Goal: Entertainment & Leisure: Browse casually

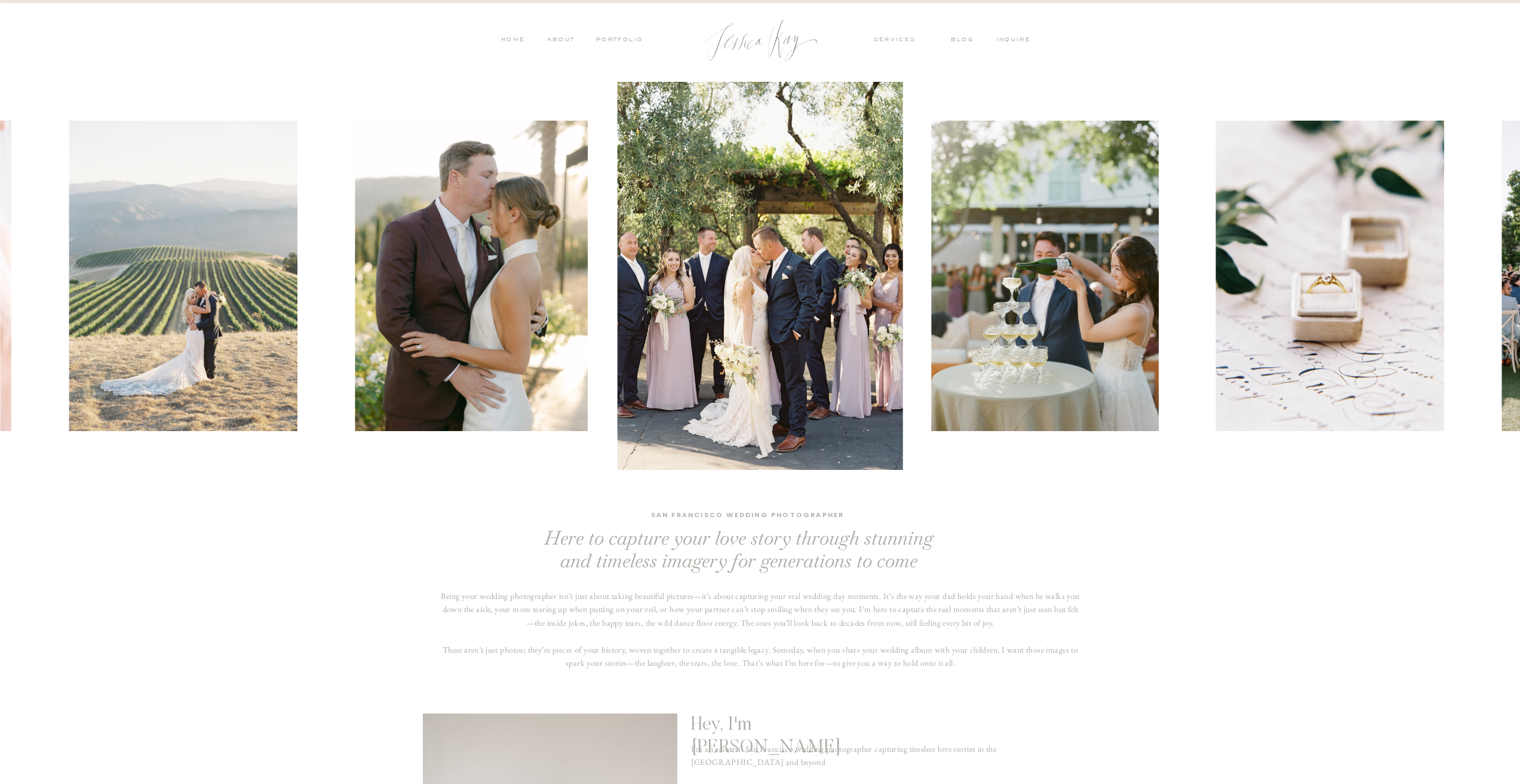
scroll to position [686, 0]
click at [611, 43] on nav "PORTFOLIO" at bounding box center [619, 41] width 49 height 11
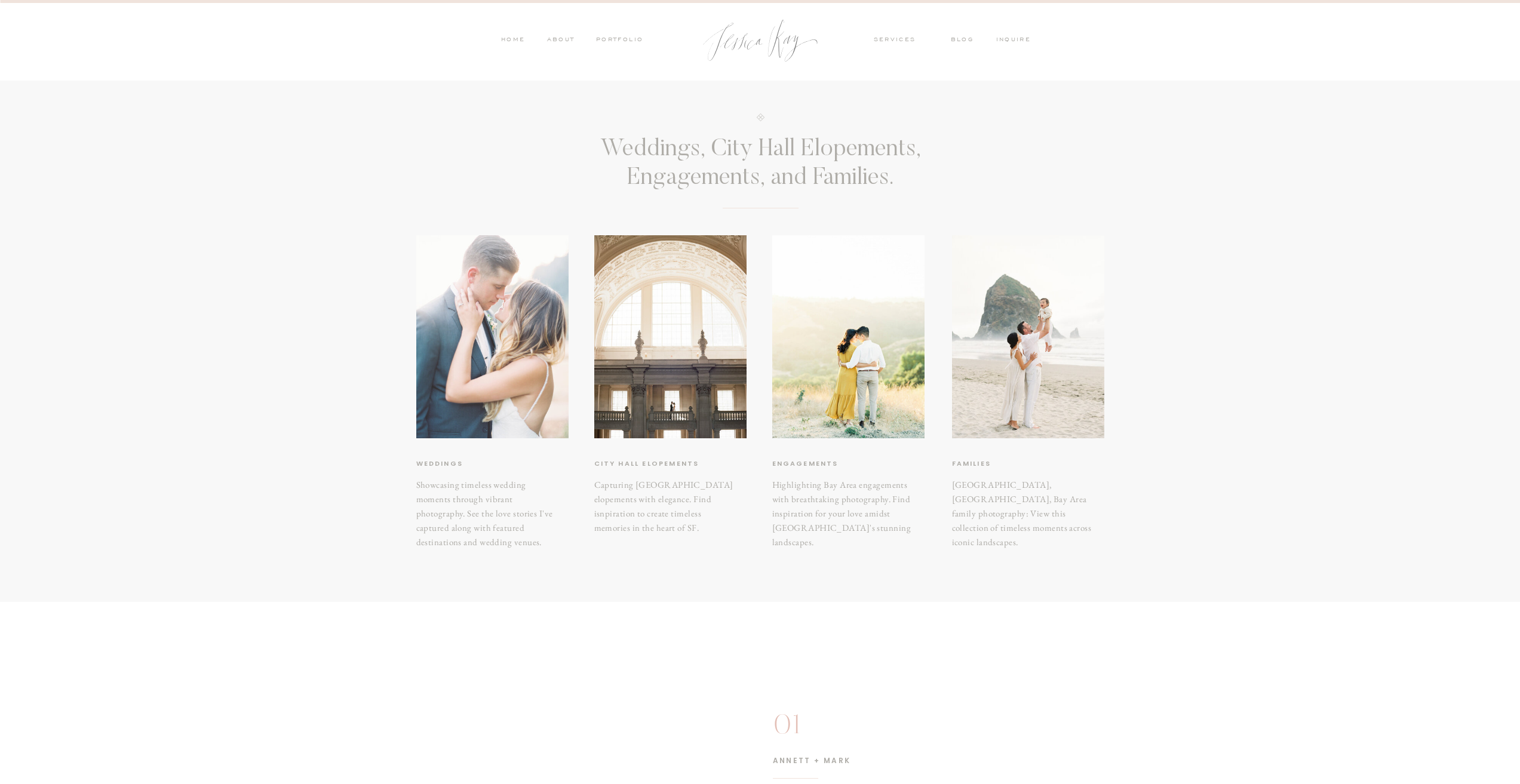
click at [507, 351] on div at bounding box center [492, 337] width 152 height 203
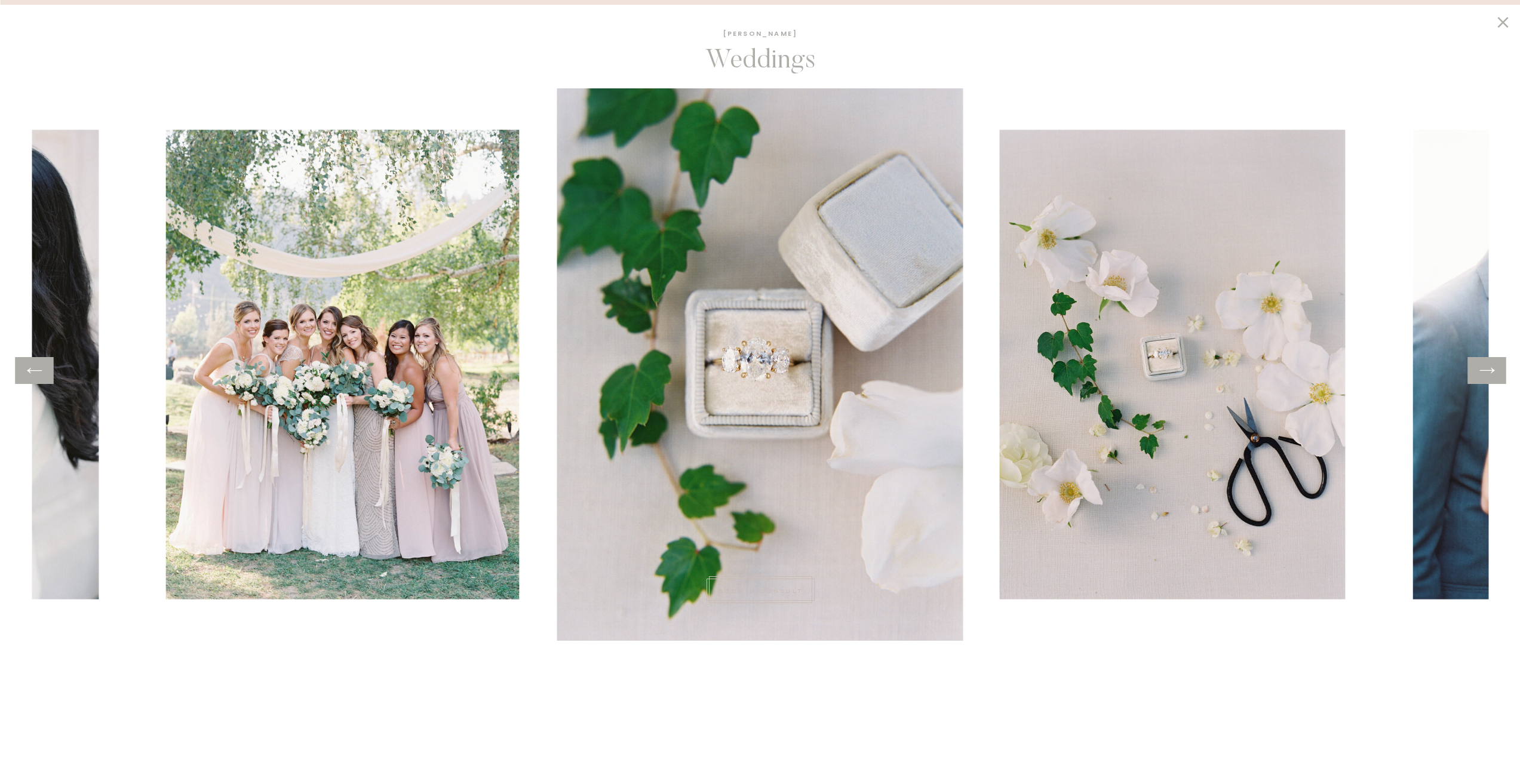
scroll to position [776, 0]
click at [1499, 370] on div at bounding box center [1487, 371] width 39 height 27
click at [1484, 372] on icon at bounding box center [1487, 371] width 17 height 19
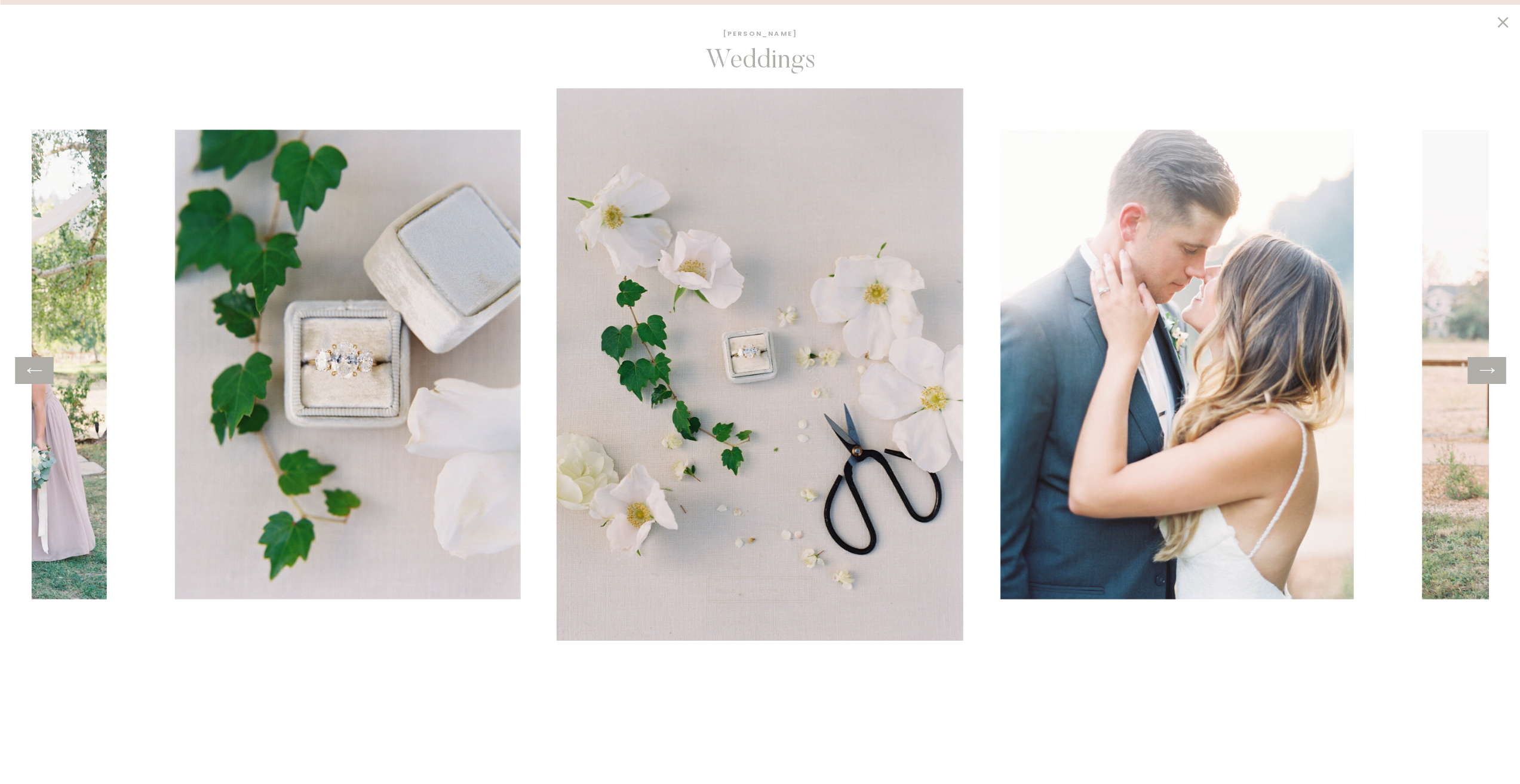
click at [1484, 372] on icon at bounding box center [1487, 371] width 17 height 19
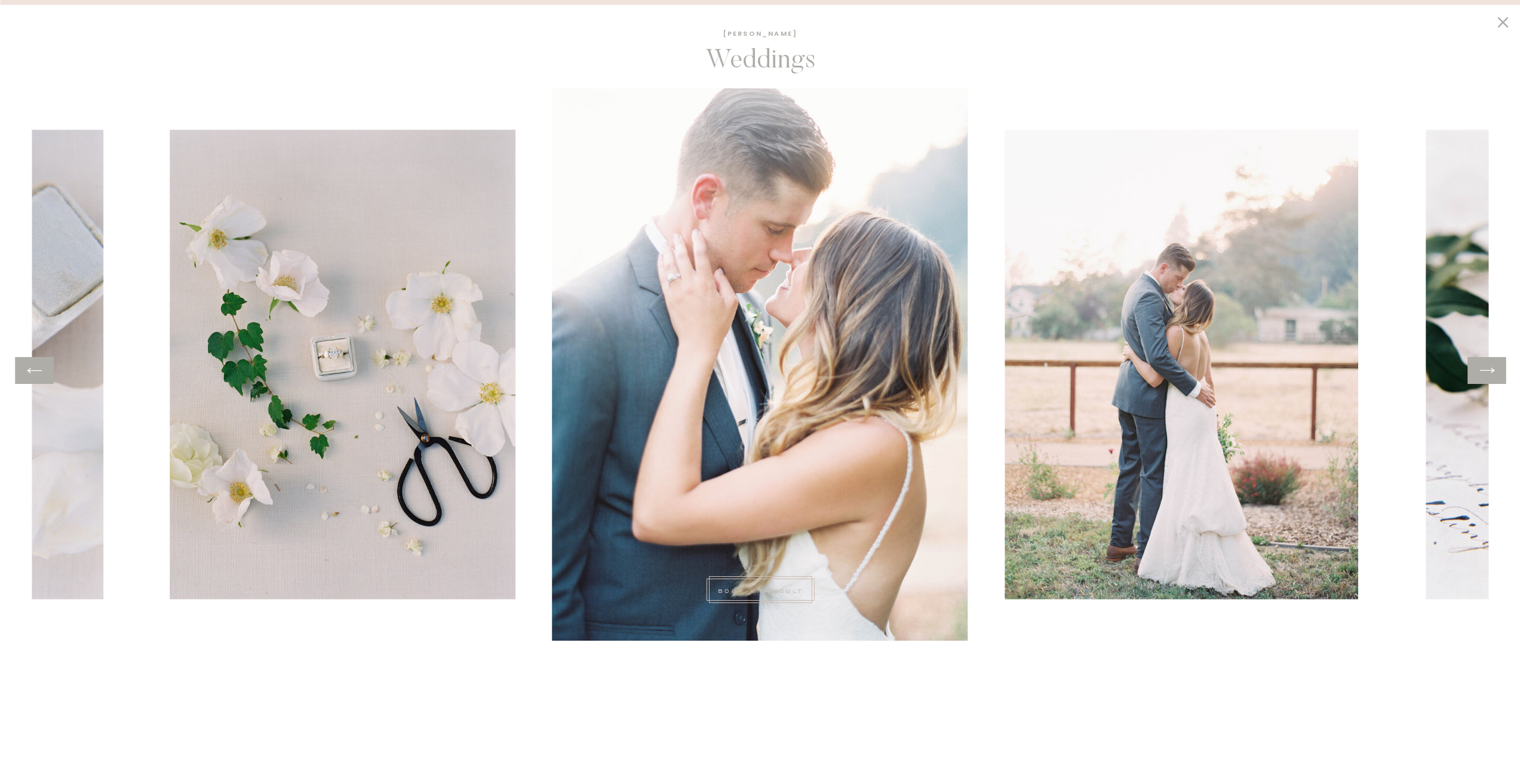
click at [1483, 372] on icon at bounding box center [1487, 371] width 17 height 19
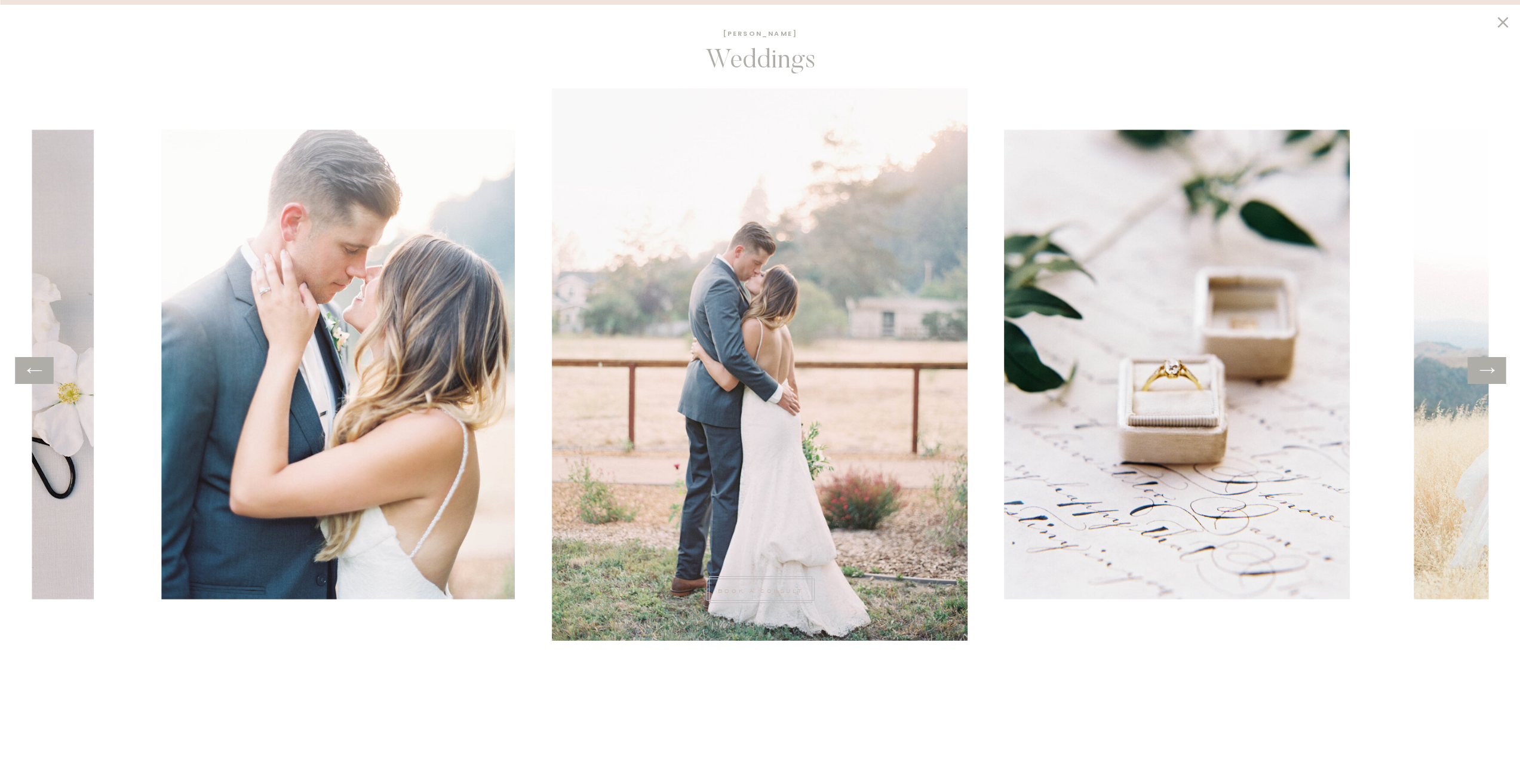
click at [1480, 372] on icon at bounding box center [1487, 371] width 17 height 19
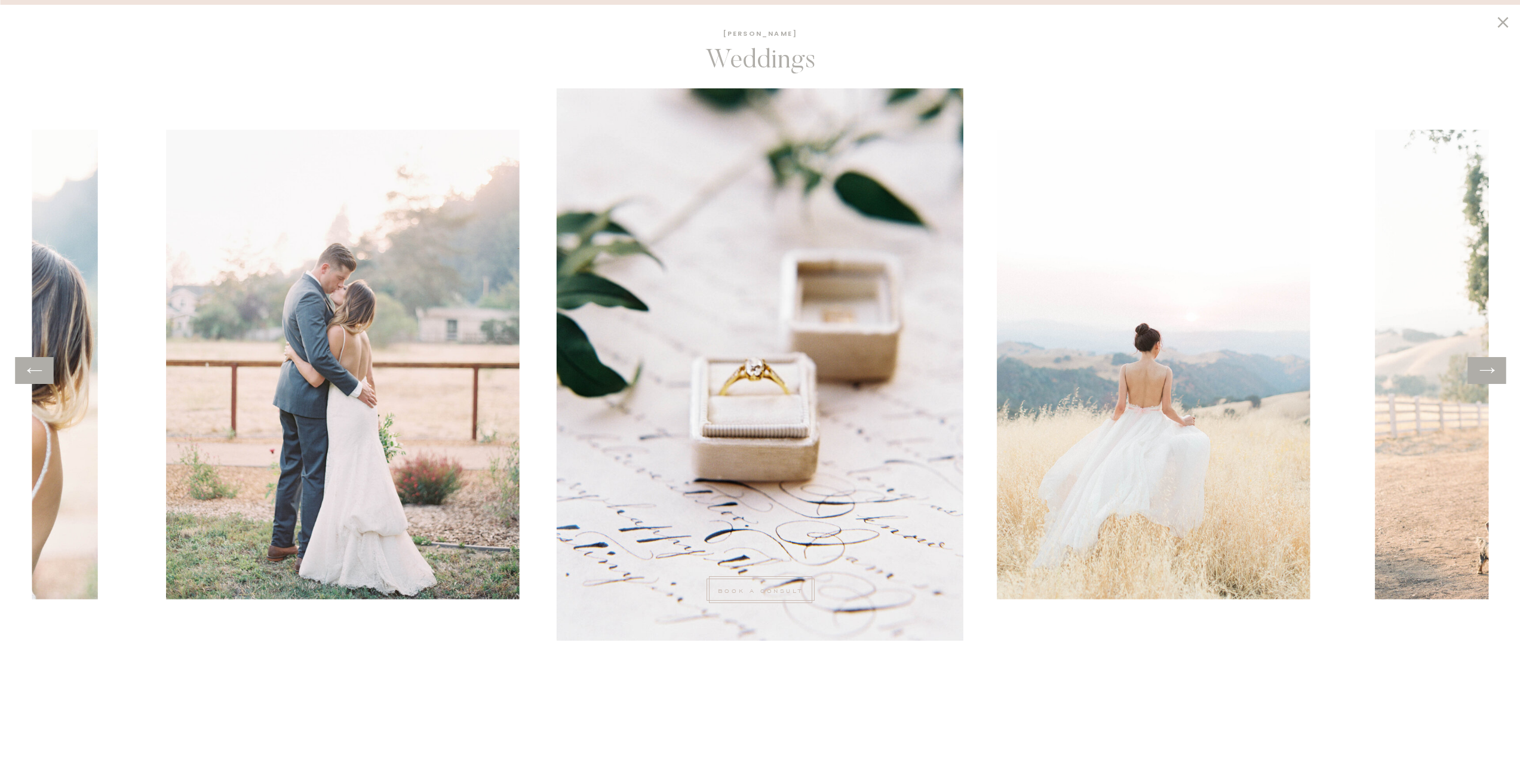
click at [1478, 372] on div at bounding box center [1487, 371] width 39 height 27
click at [1492, 367] on icon at bounding box center [1487, 371] width 17 height 19
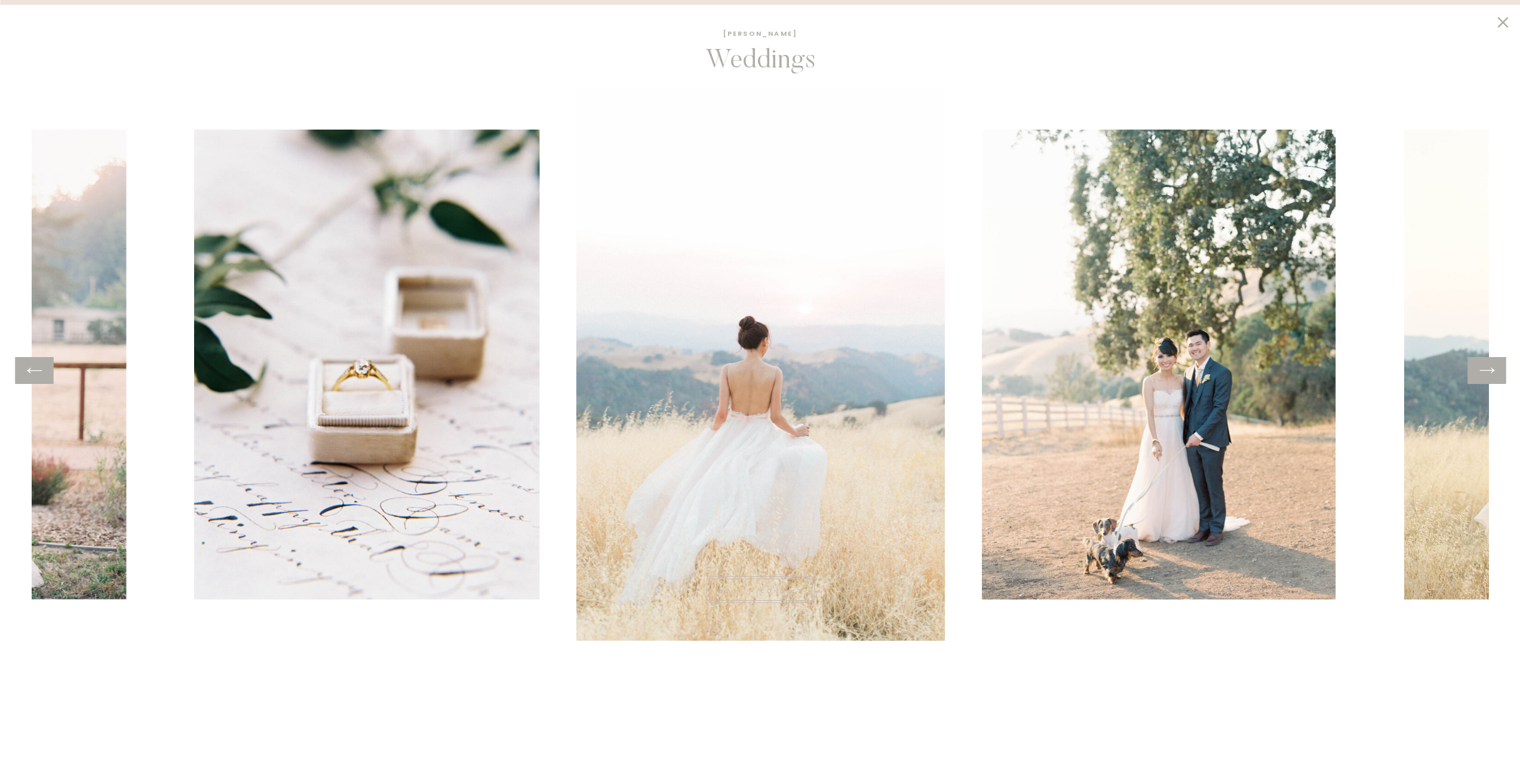
click at [1491, 367] on icon at bounding box center [1487, 371] width 17 height 19
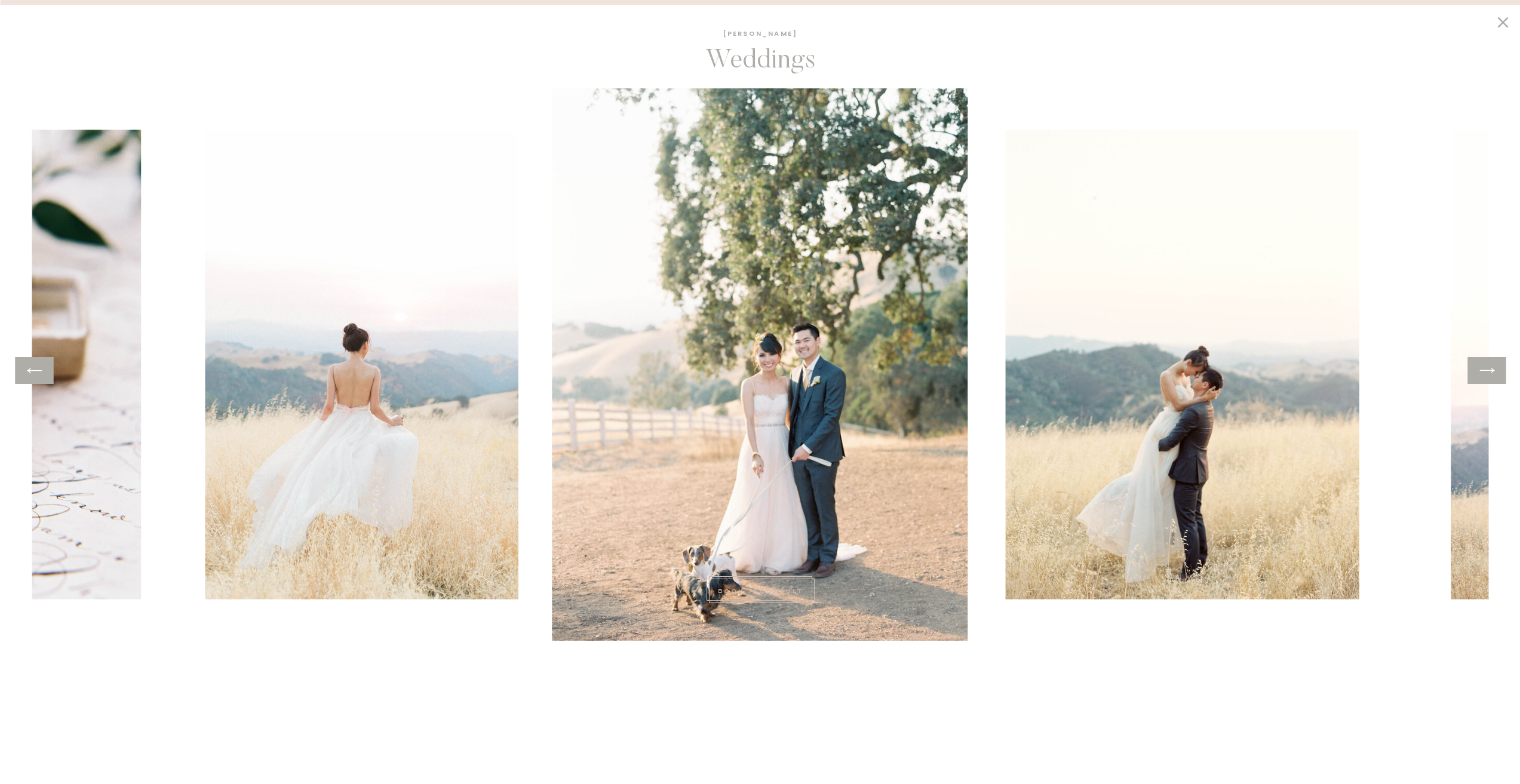
click at [1491, 367] on icon at bounding box center [1487, 371] width 17 height 19
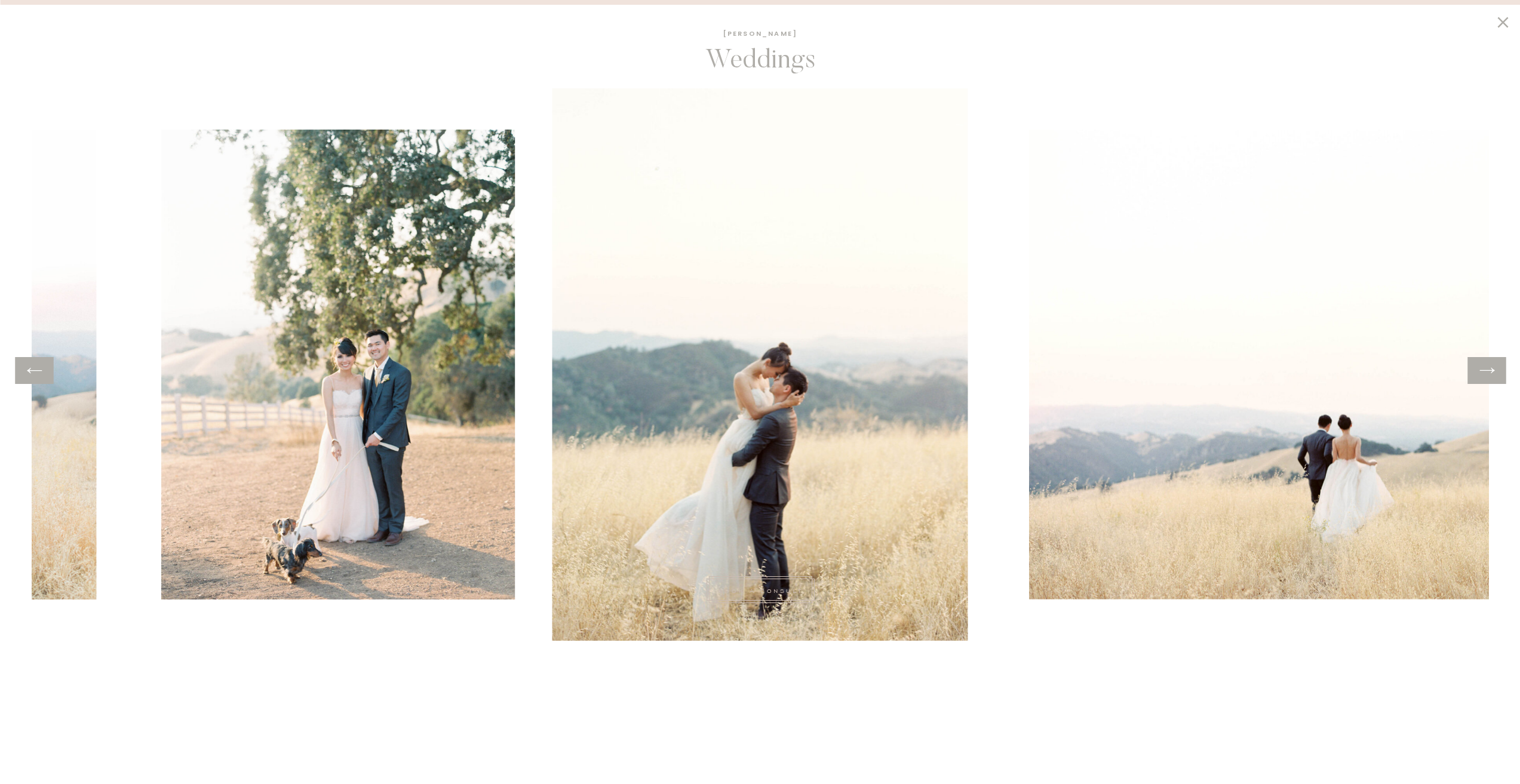
click at [1491, 367] on icon at bounding box center [1487, 371] width 17 height 19
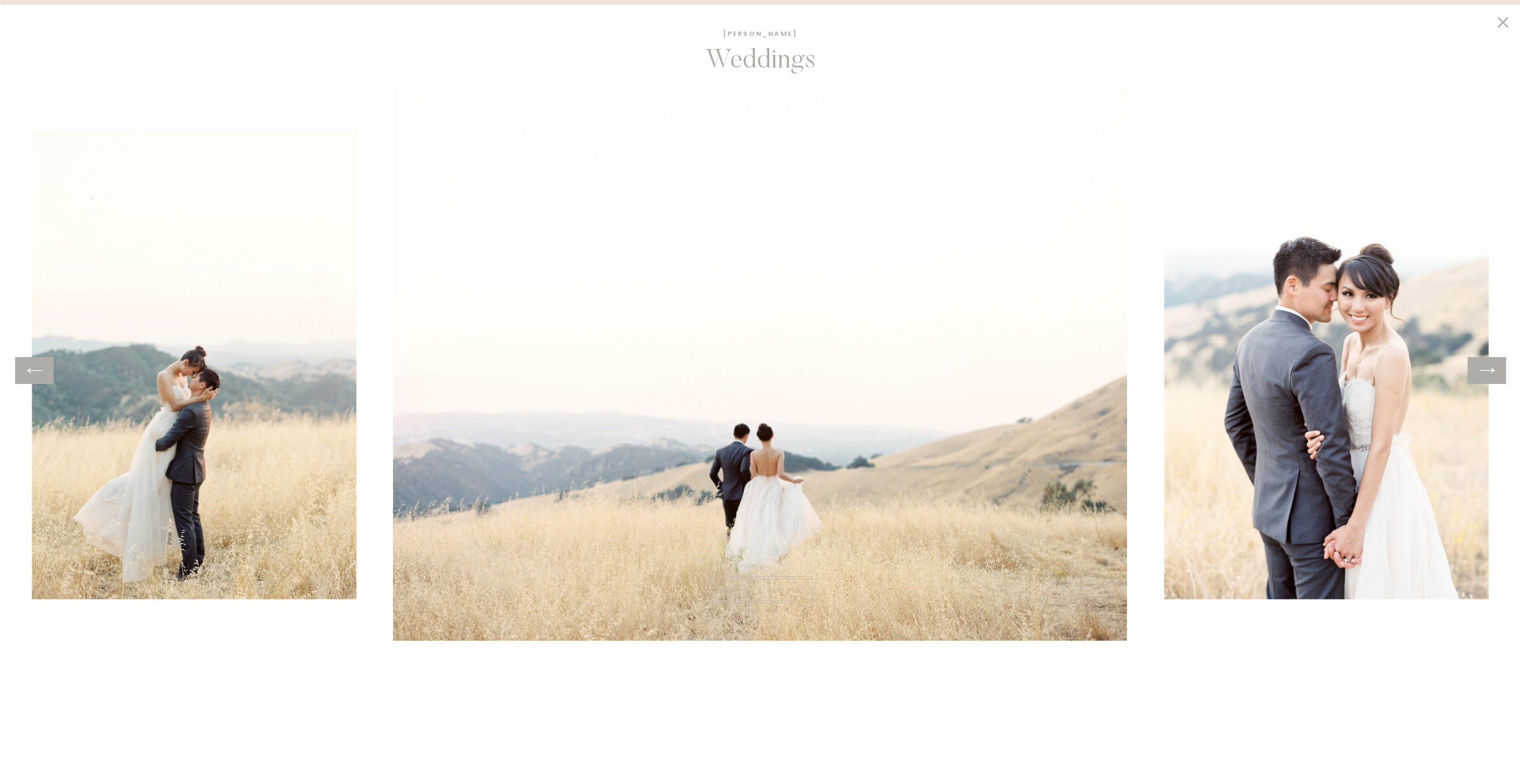
click at [1491, 367] on icon at bounding box center [1487, 371] width 17 height 19
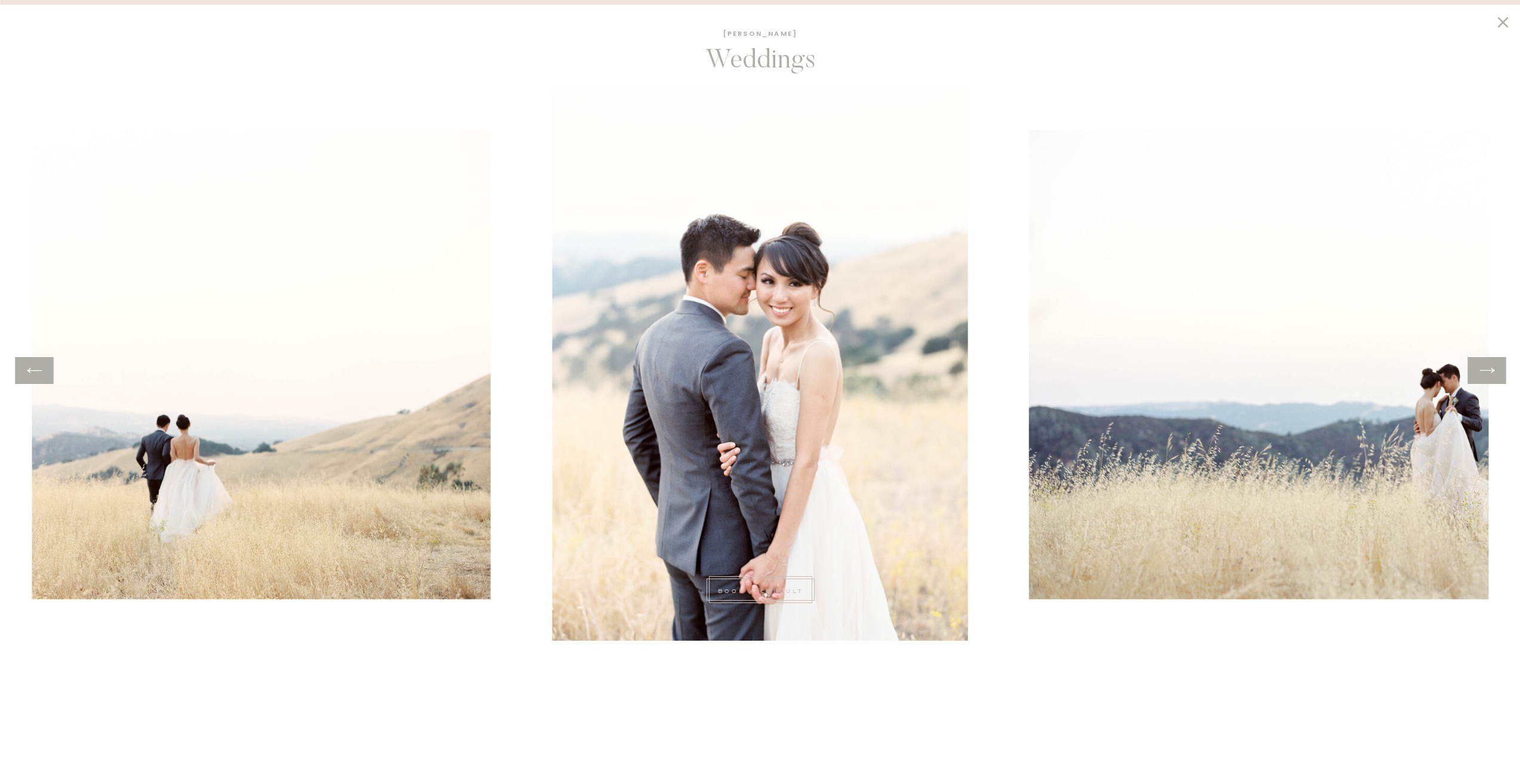
click at [1489, 367] on icon at bounding box center [1487, 371] width 17 height 19
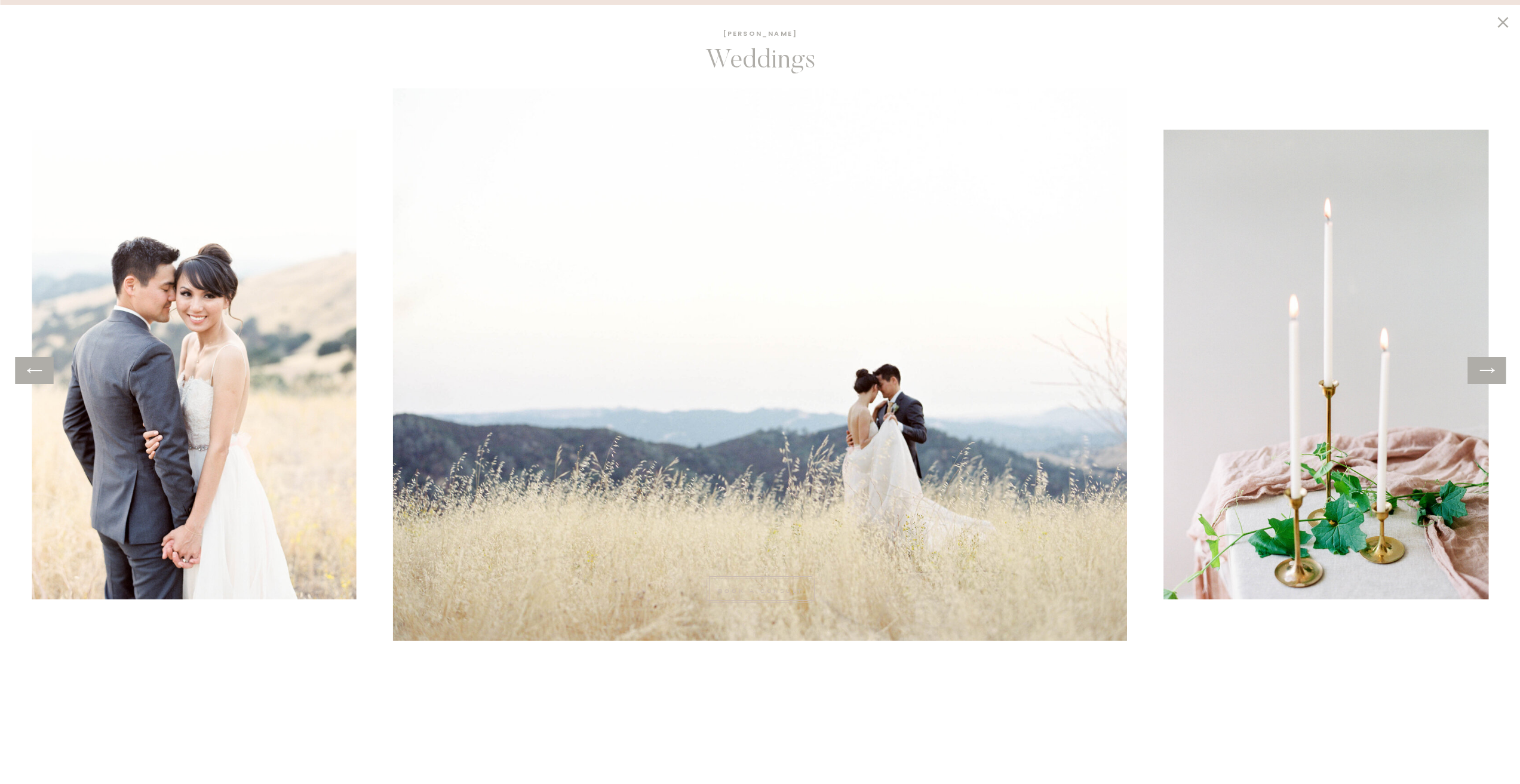
click at [1489, 367] on icon at bounding box center [1487, 371] width 17 height 19
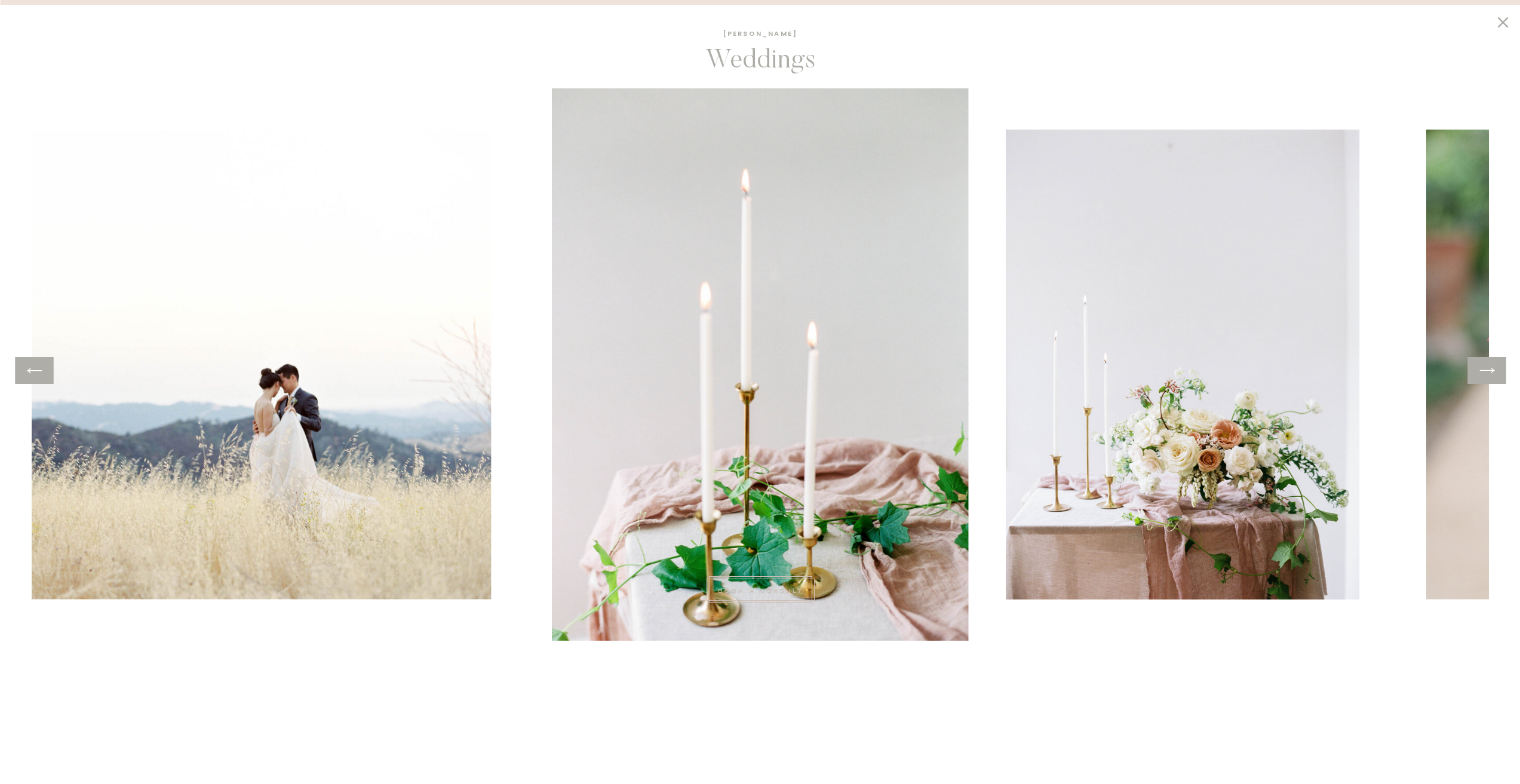
click at [1489, 367] on icon at bounding box center [1487, 371] width 17 height 19
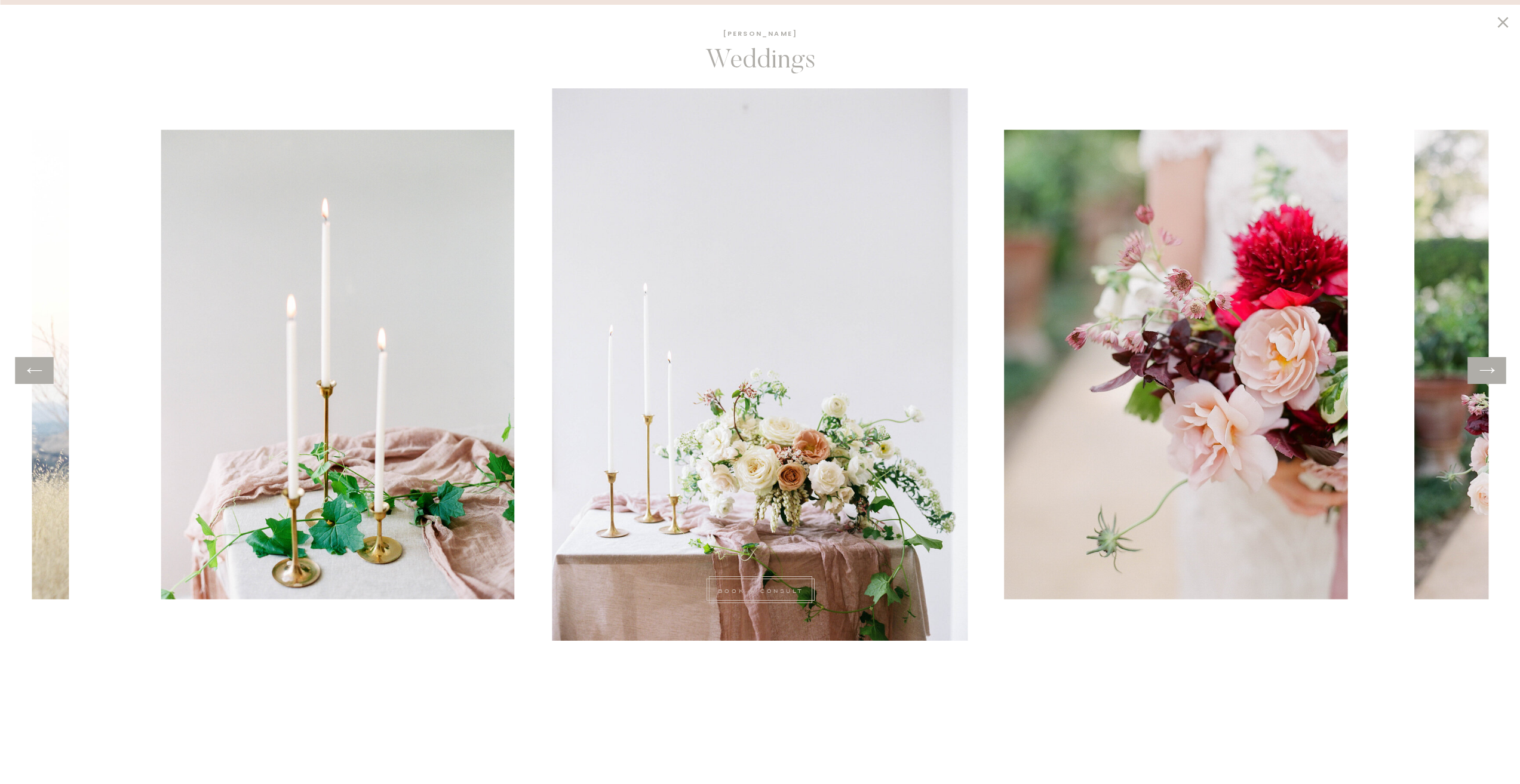
click at [1489, 367] on icon at bounding box center [1487, 371] width 17 height 19
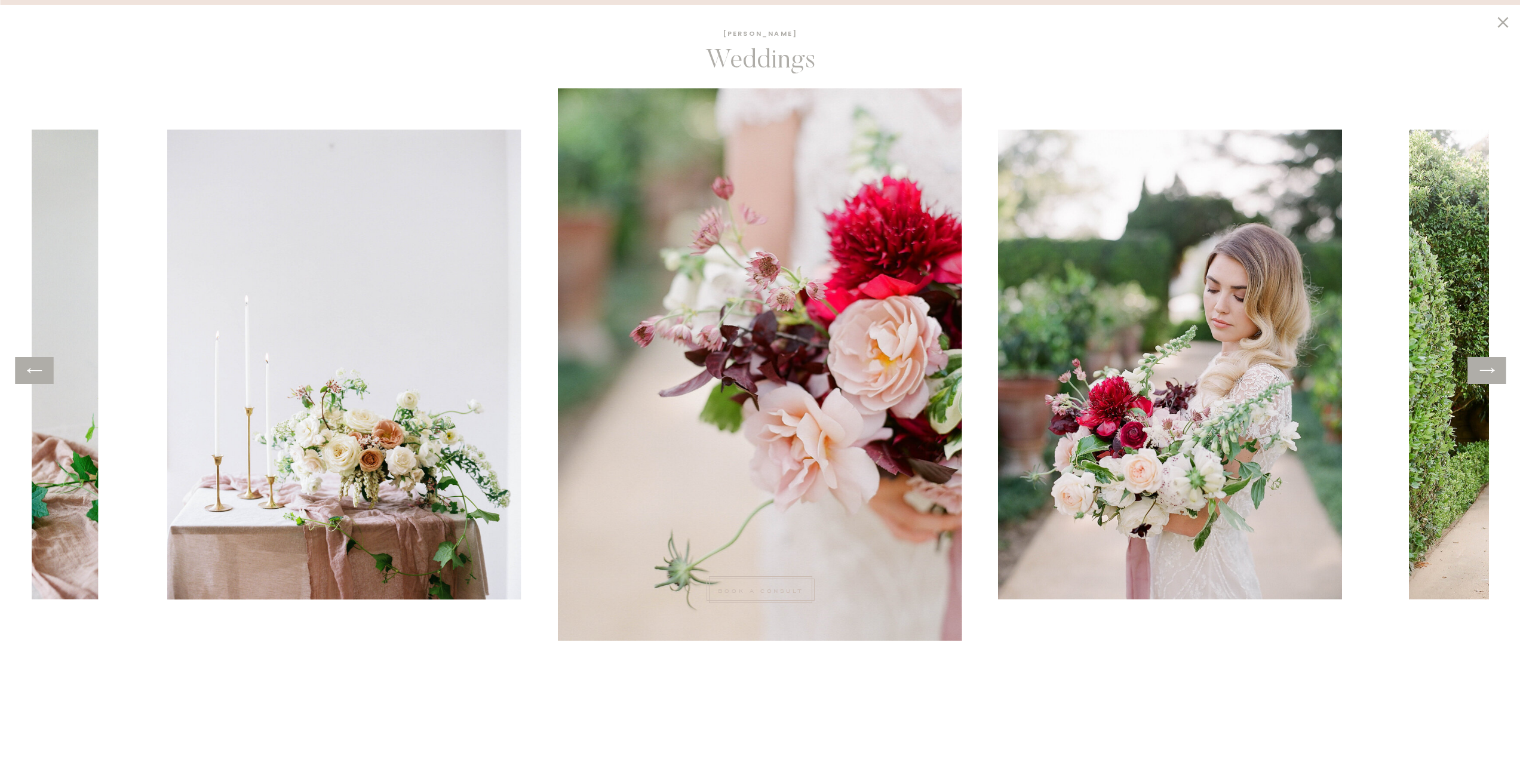
click at [1489, 367] on icon at bounding box center [1487, 371] width 17 height 19
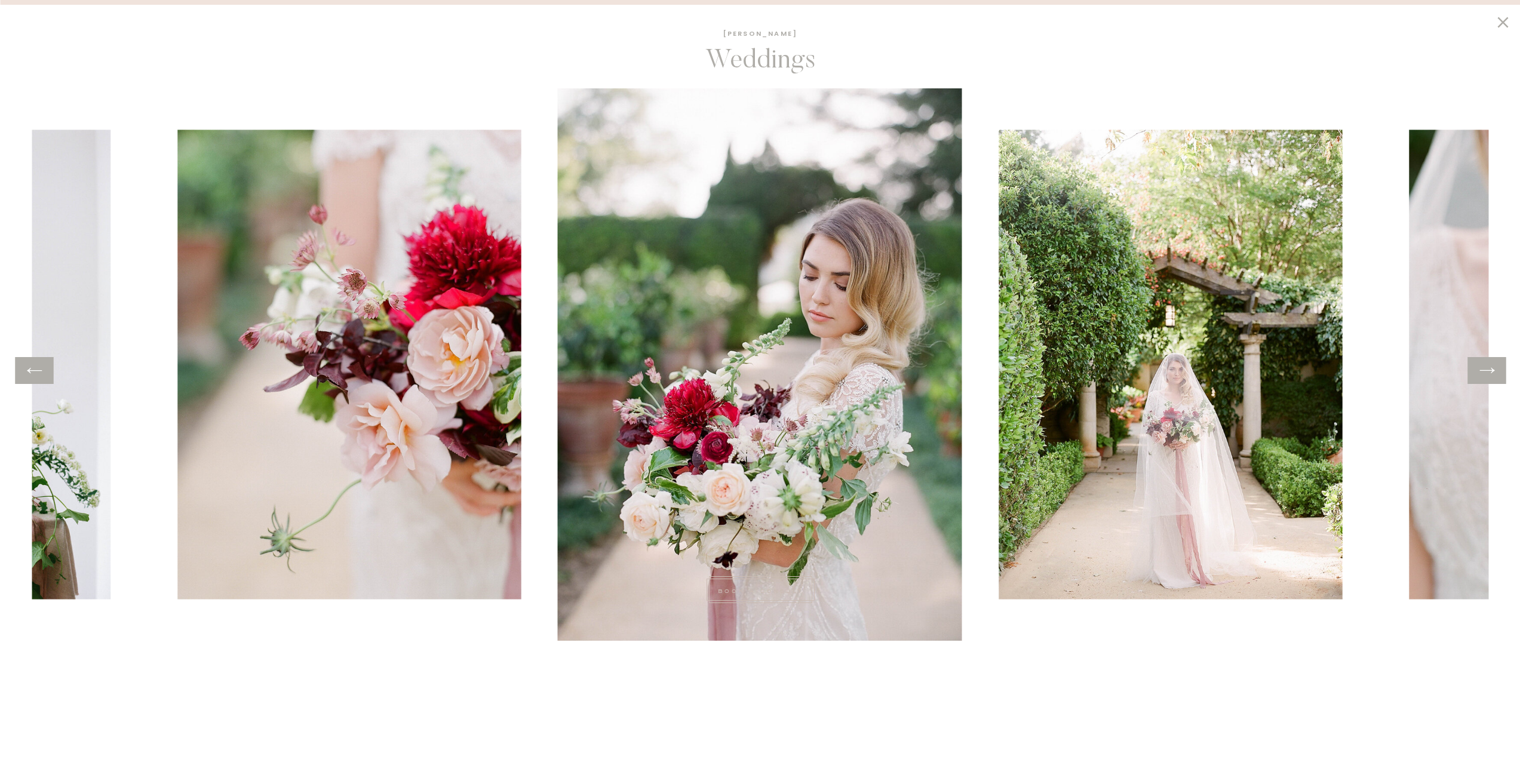
click at [1489, 367] on icon at bounding box center [1487, 371] width 17 height 19
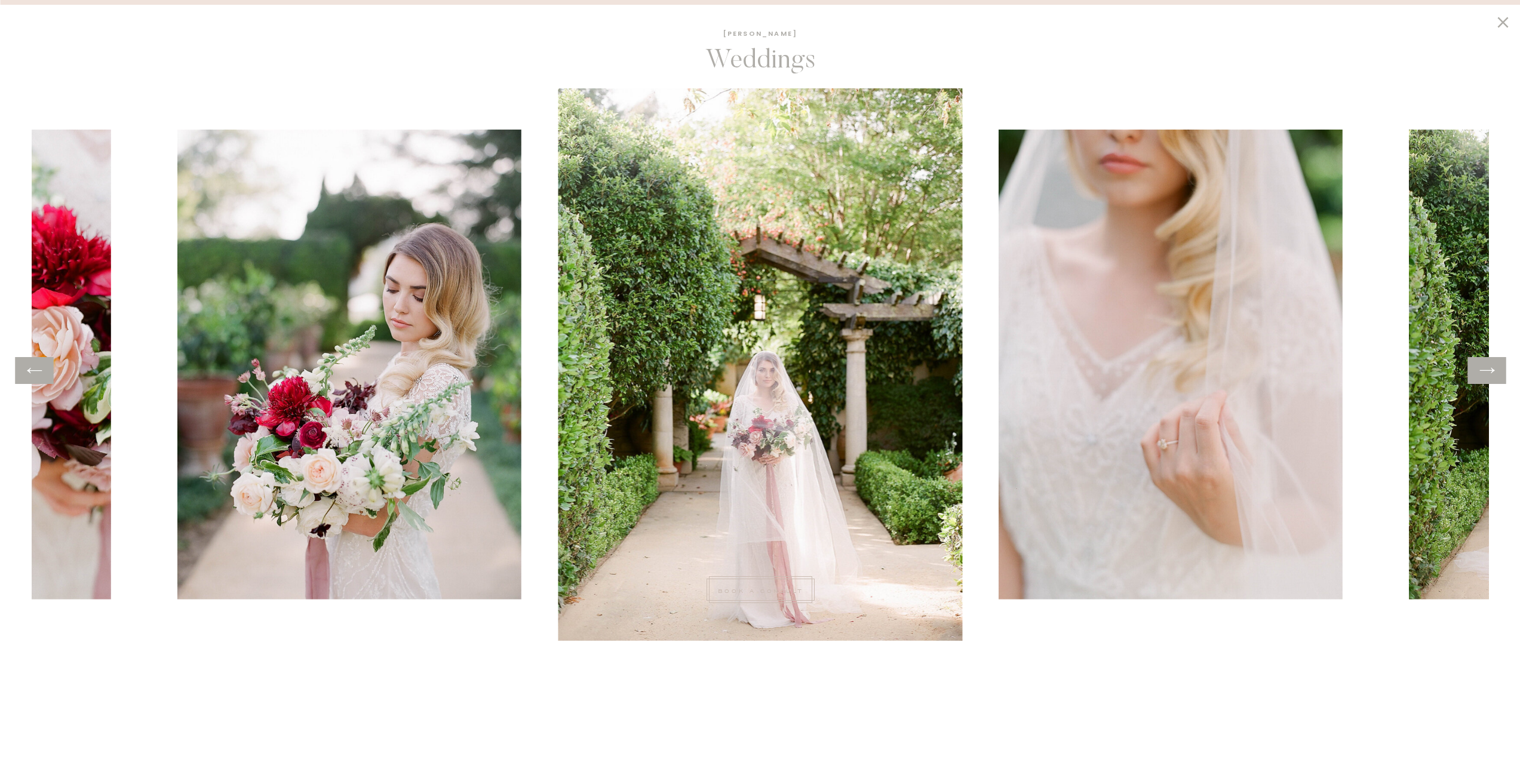
click at [1489, 367] on icon at bounding box center [1487, 371] width 17 height 19
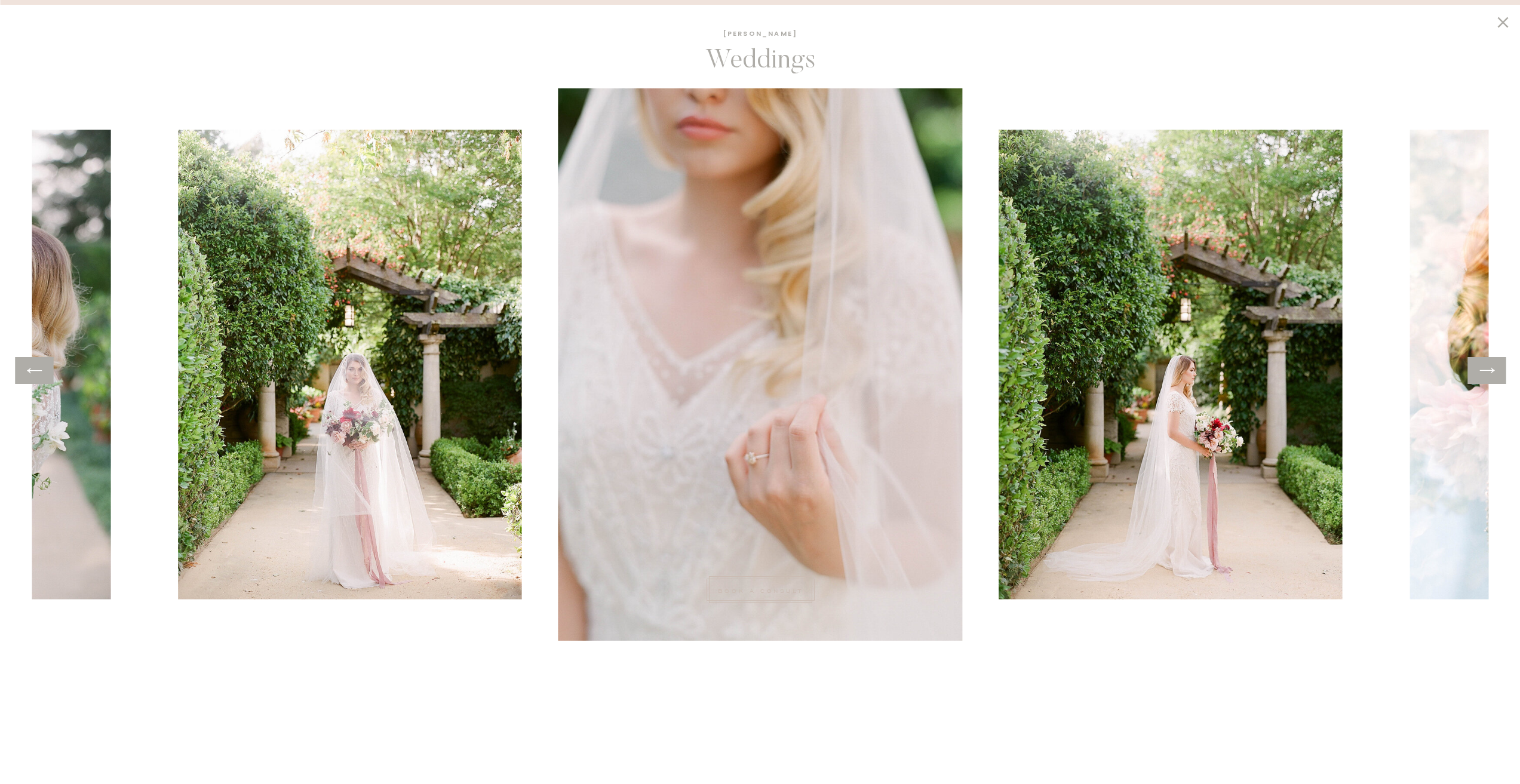
click at [1489, 367] on icon at bounding box center [1487, 371] width 17 height 19
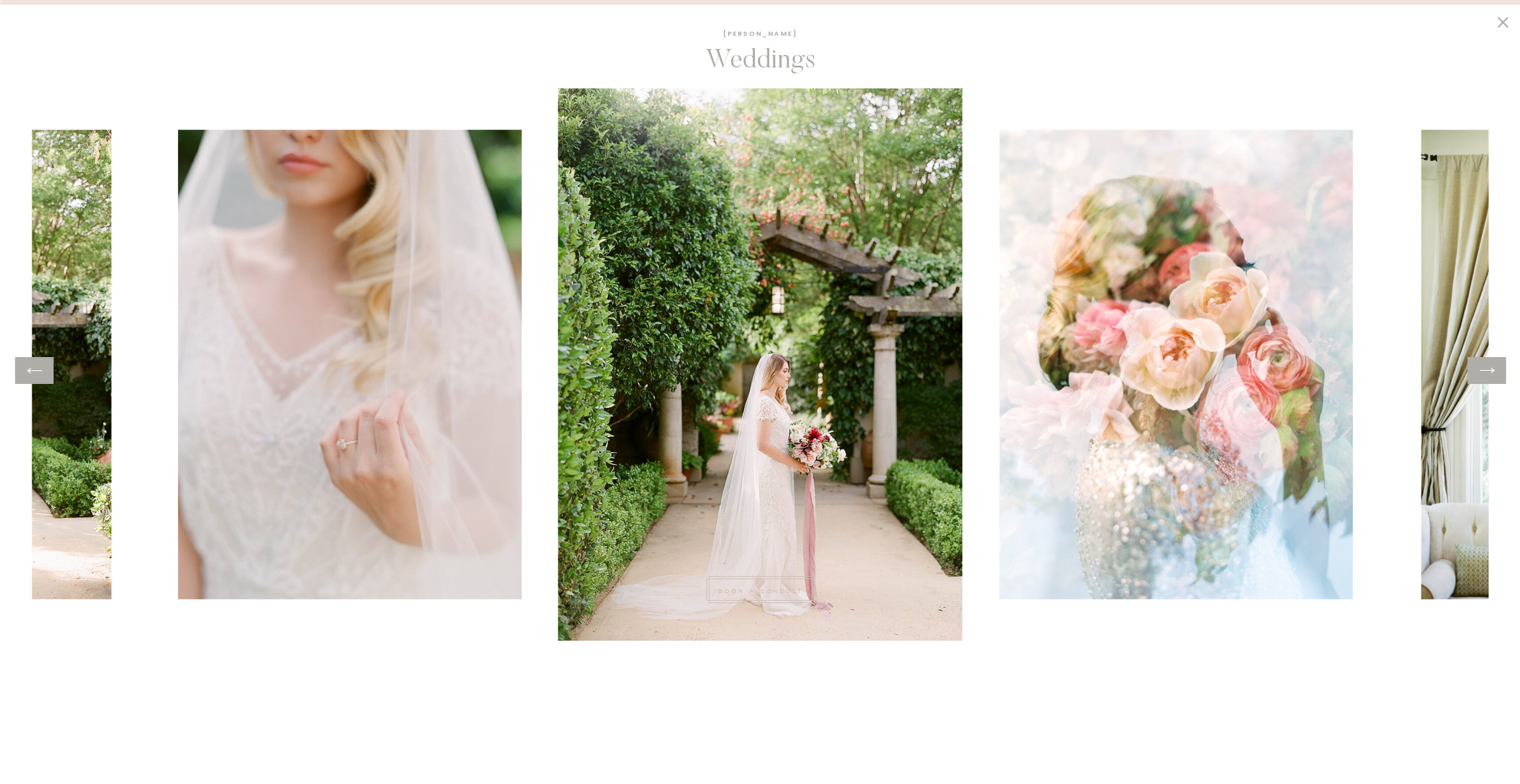
click at [1489, 367] on icon at bounding box center [1487, 371] width 17 height 19
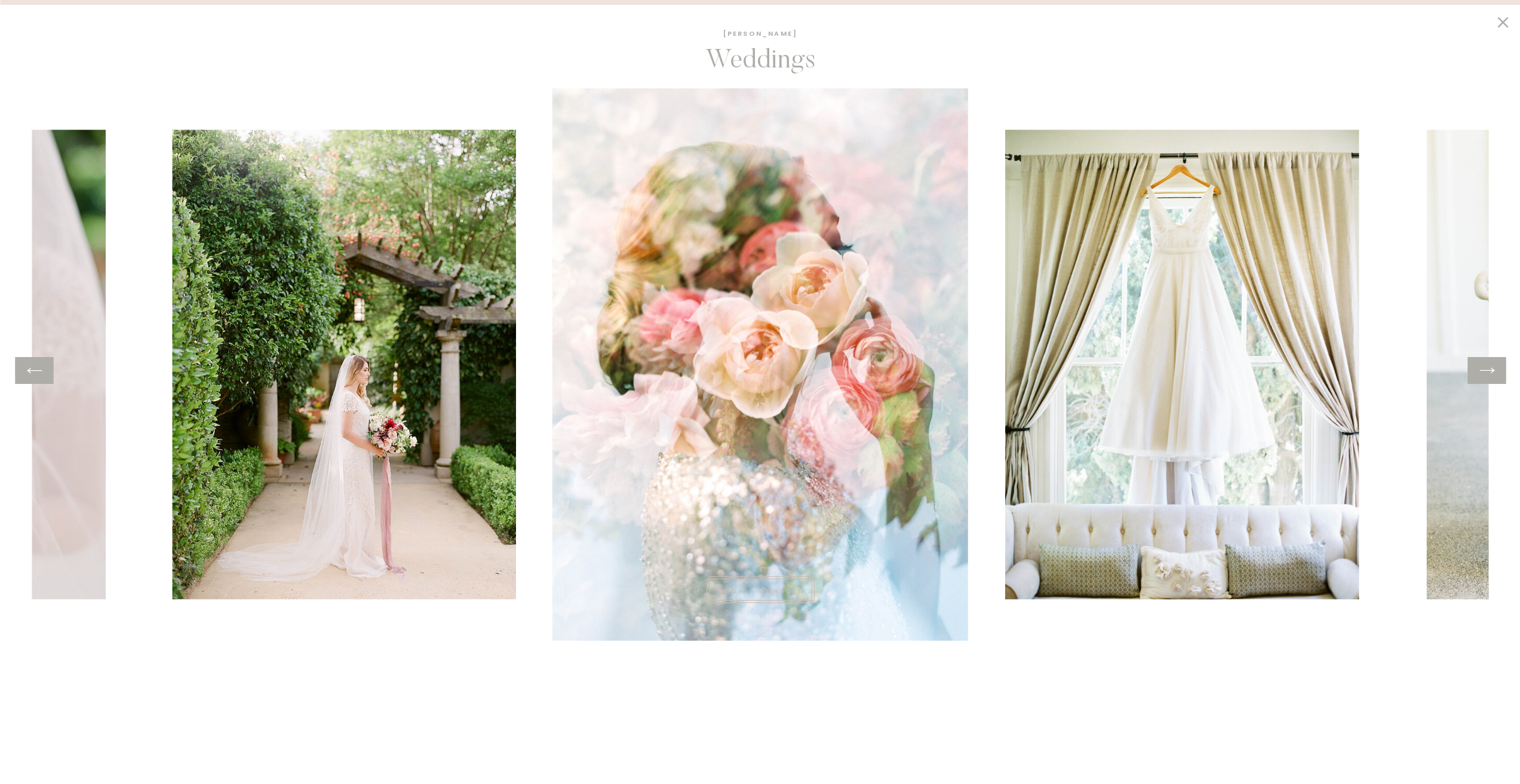
click at [1489, 367] on icon at bounding box center [1487, 371] width 17 height 19
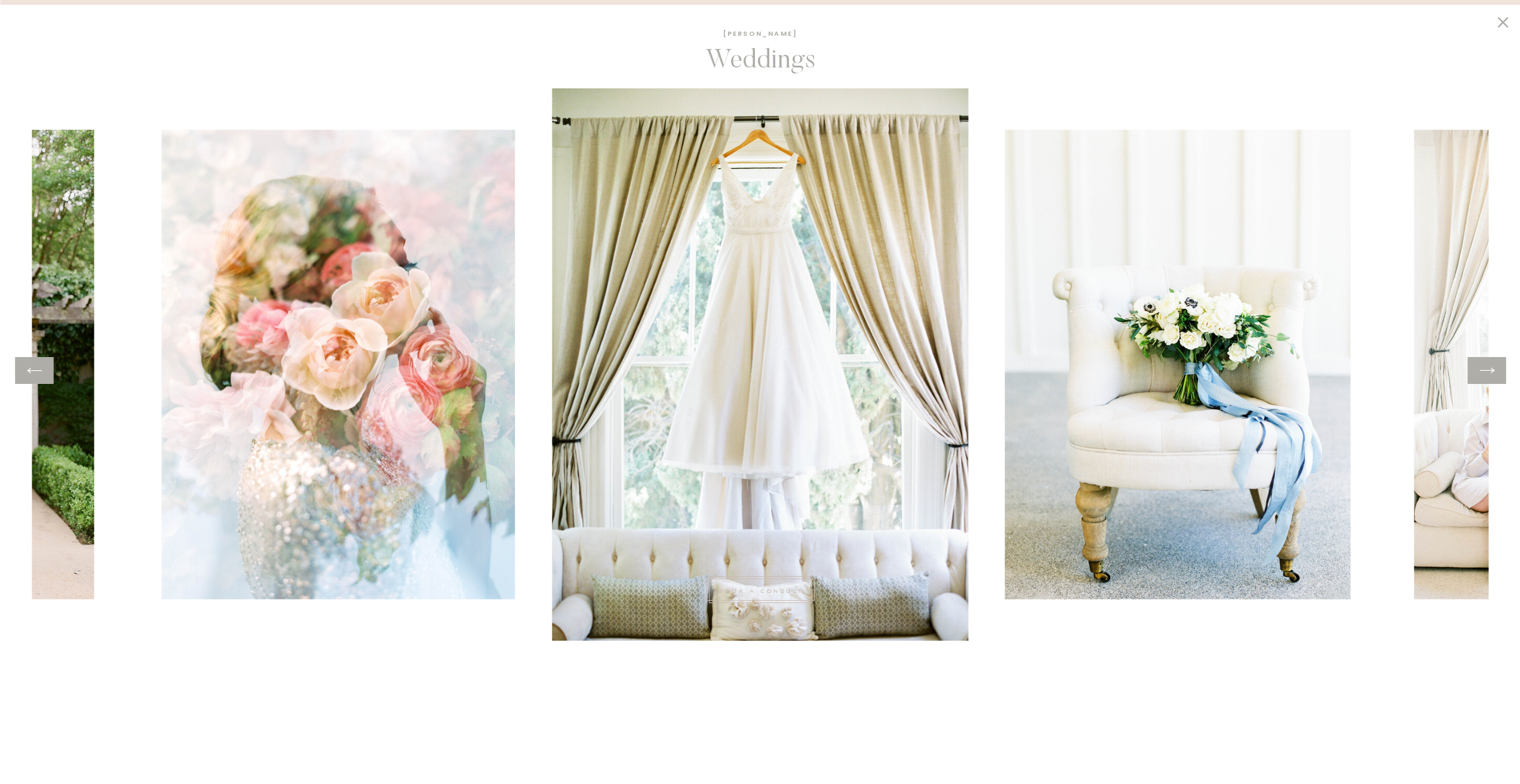
click at [1489, 367] on icon at bounding box center [1487, 371] width 17 height 19
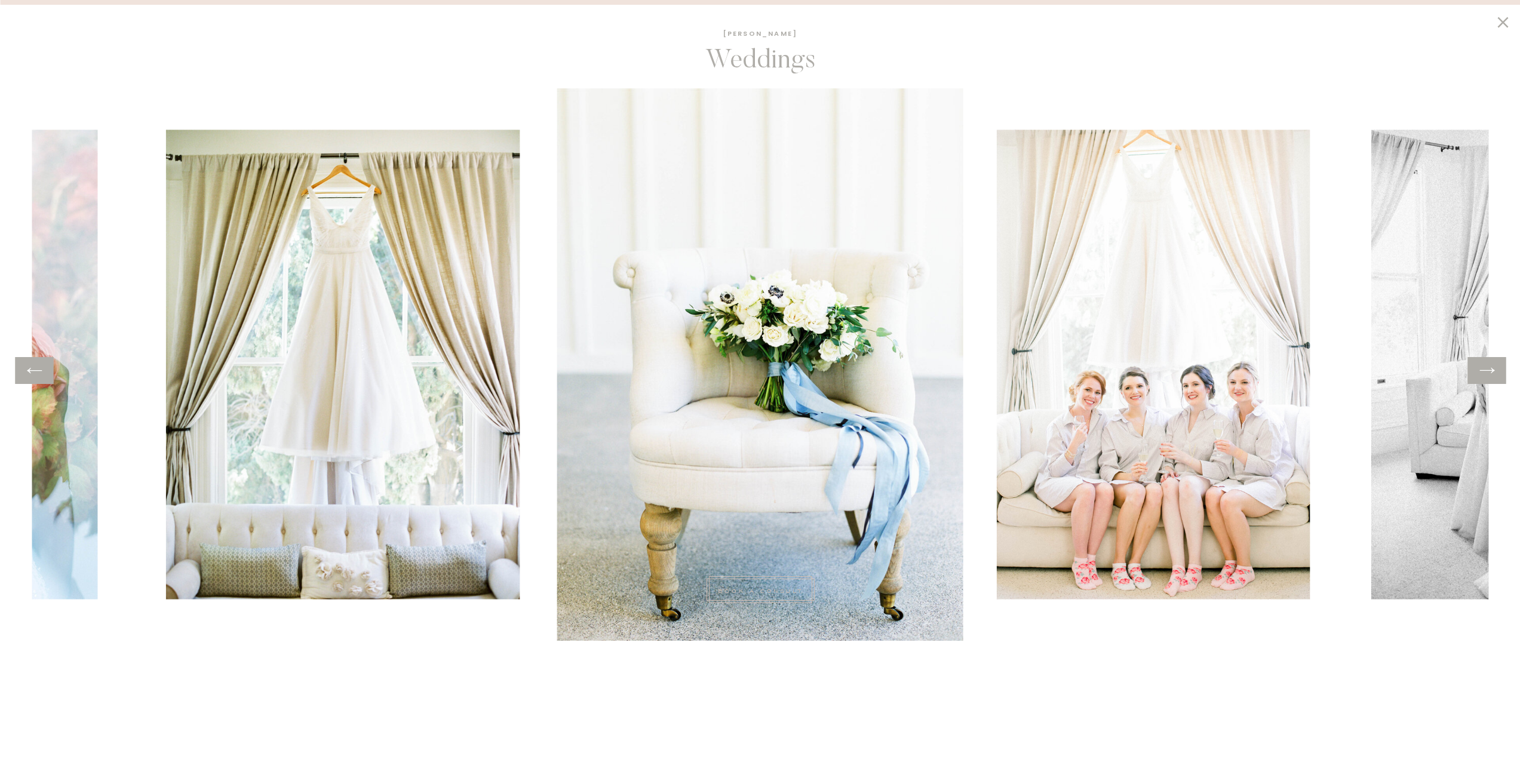
click at [1489, 367] on icon at bounding box center [1487, 371] width 17 height 19
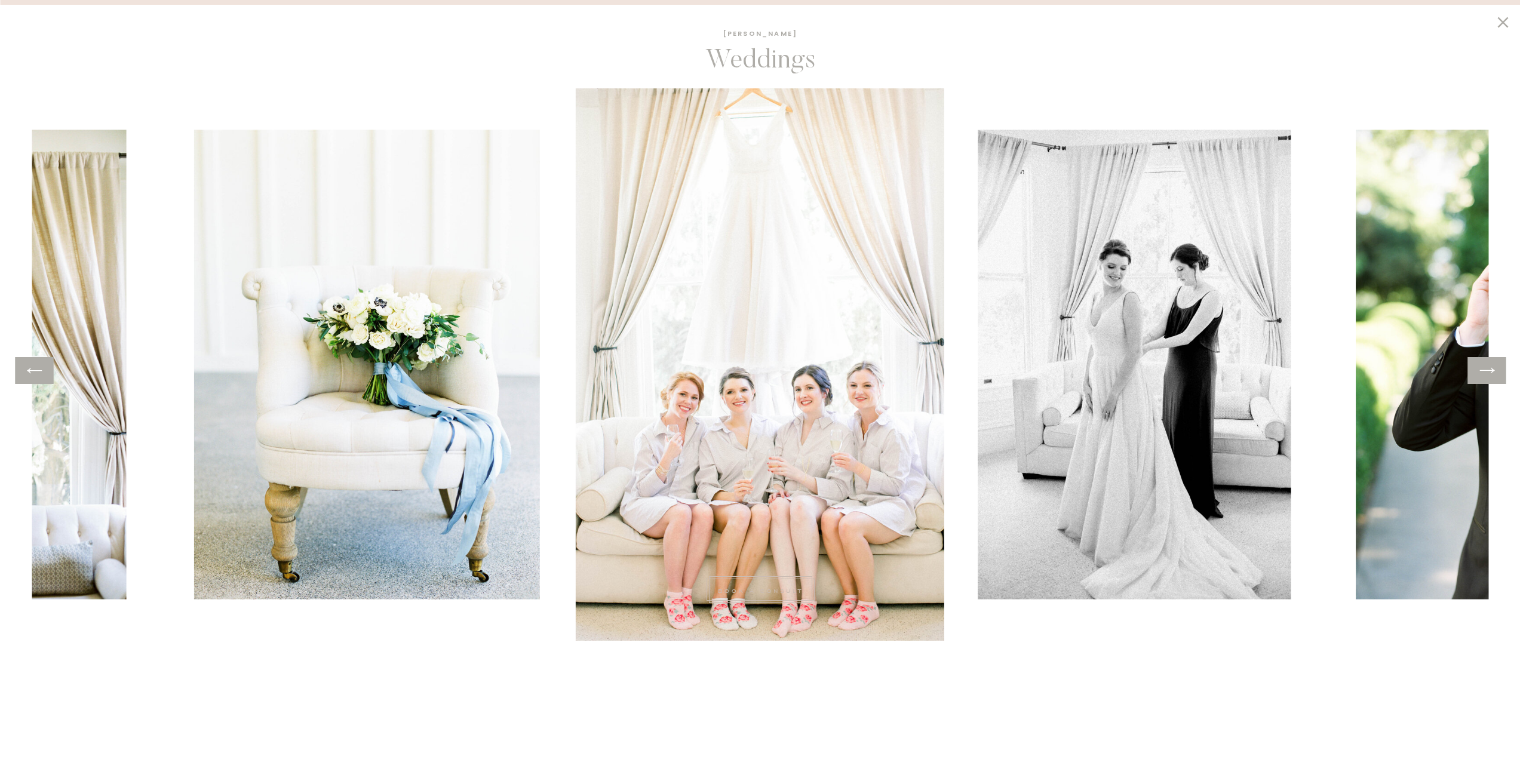
click at [1488, 367] on icon at bounding box center [1487, 371] width 17 height 19
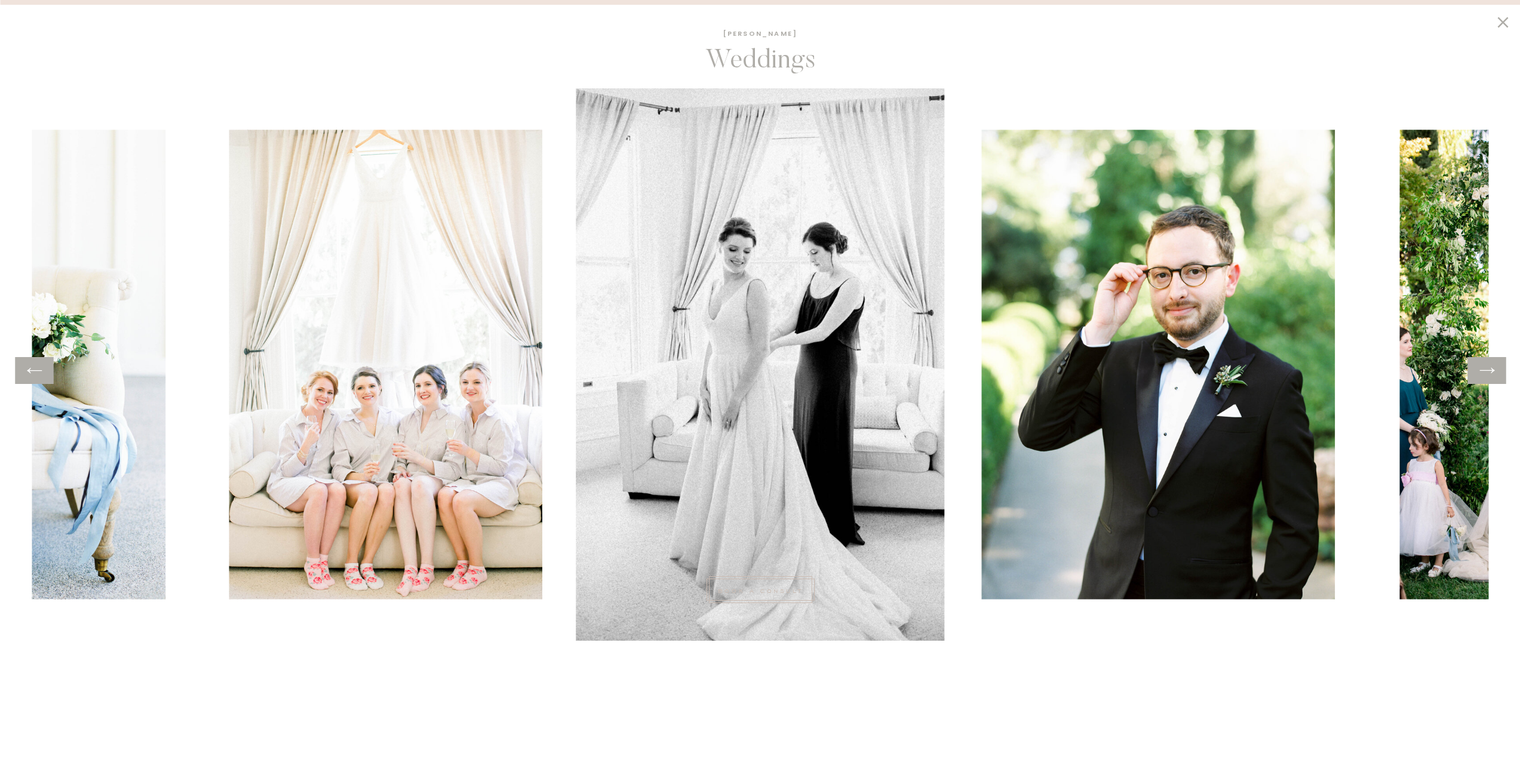
click at [1488, 367] on icon at bounding box center [1487, 371] width 17 height 19
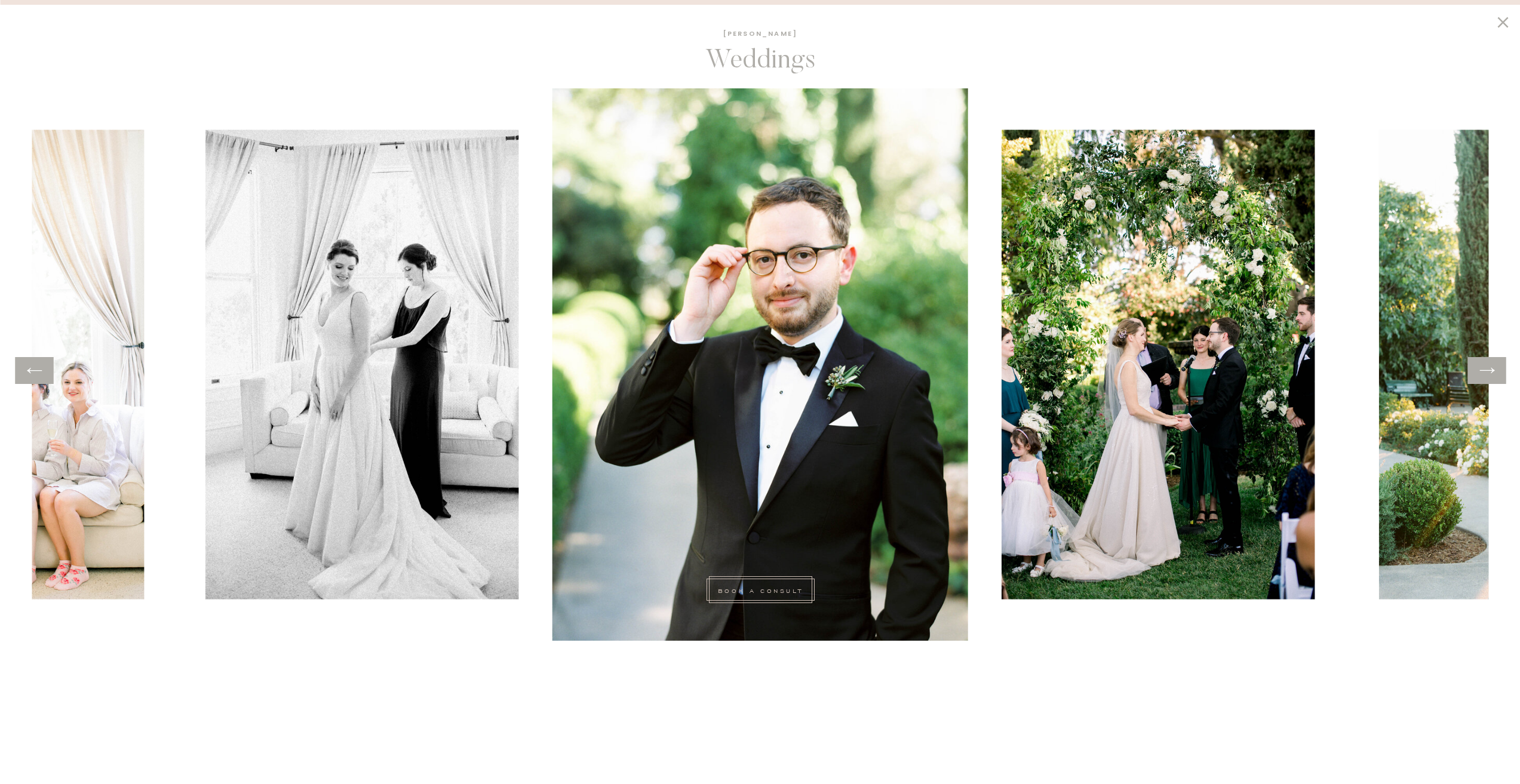
click at [1485, 368] on icon at bounding box center [1487, 371] width 17 height 19
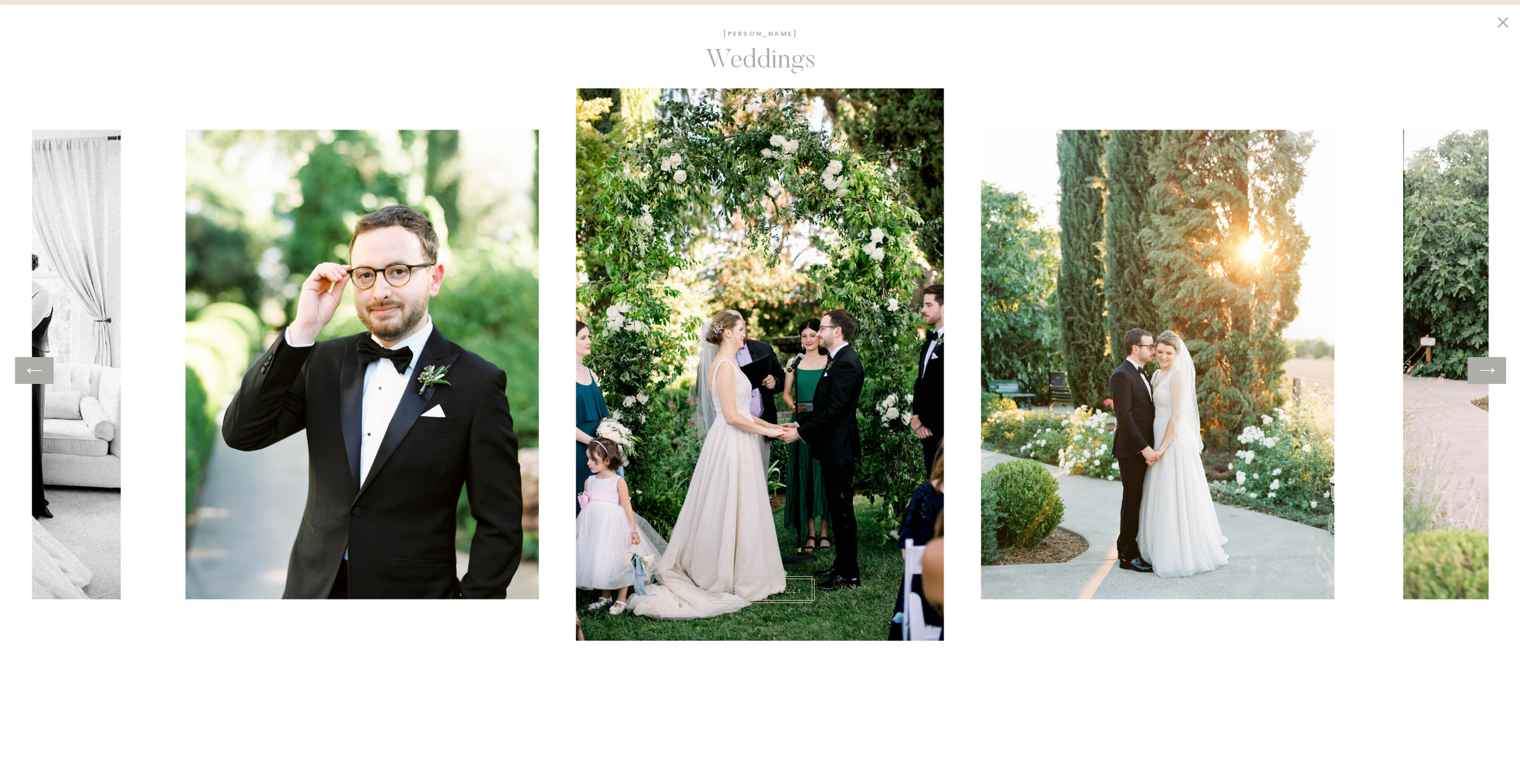
click at [1485, 374] on icon at bounding box center [1487, 371] width 17 height 19
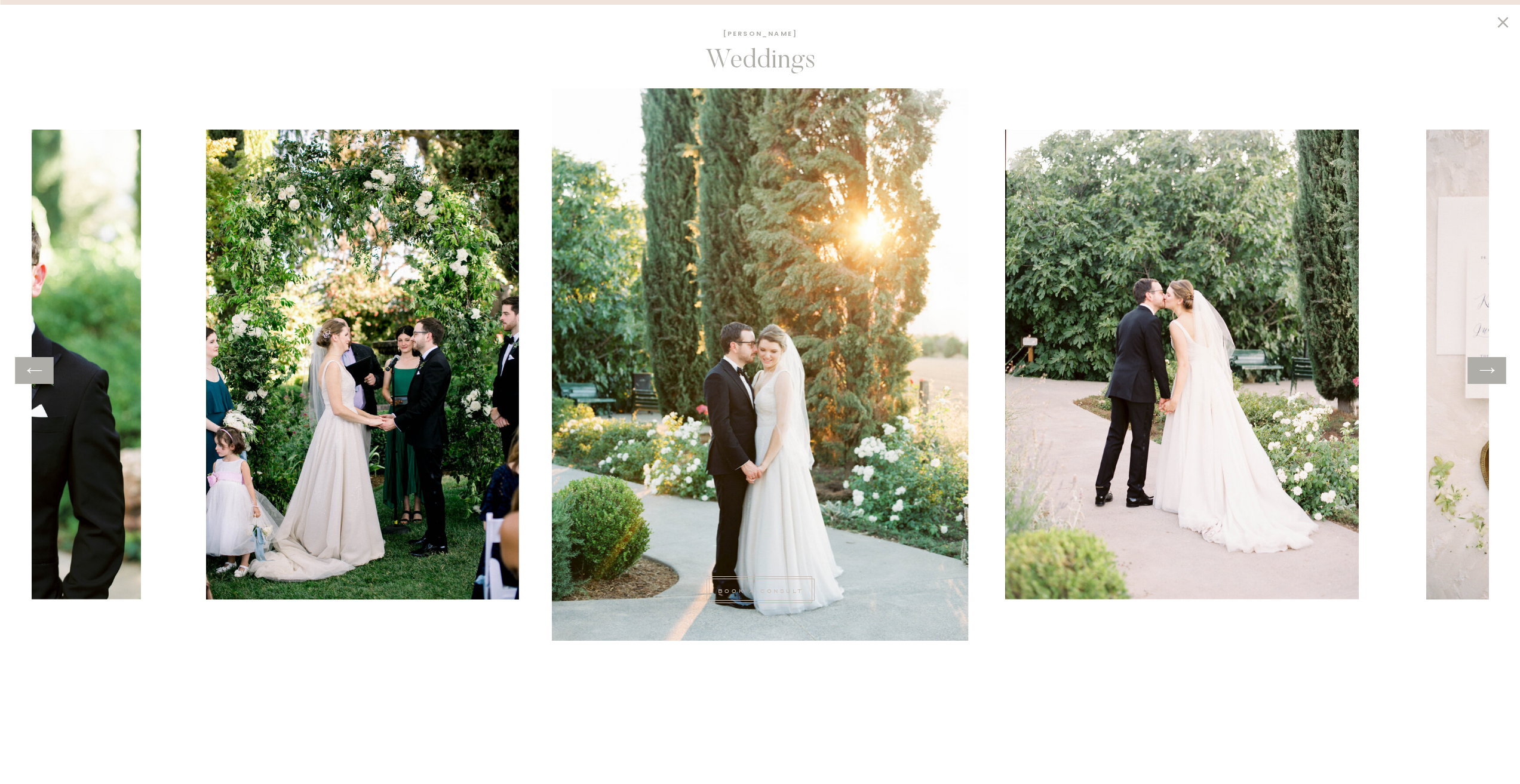
click at [1485, 374] on icon at bounding box center [1487, 371] width 17 height 19
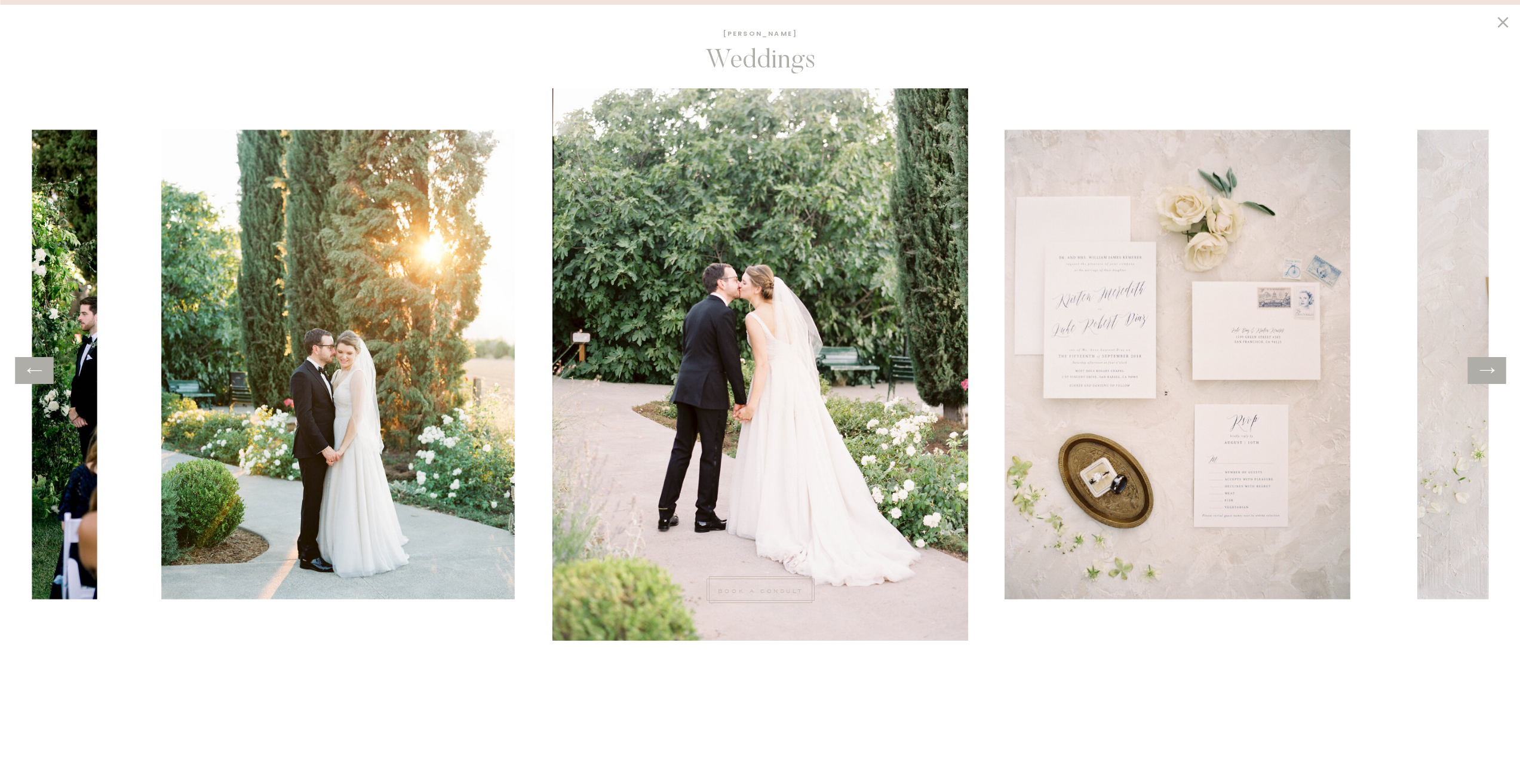
click at [1483, 371] on icon at bounding box center [1487, 370] width 15 height 5
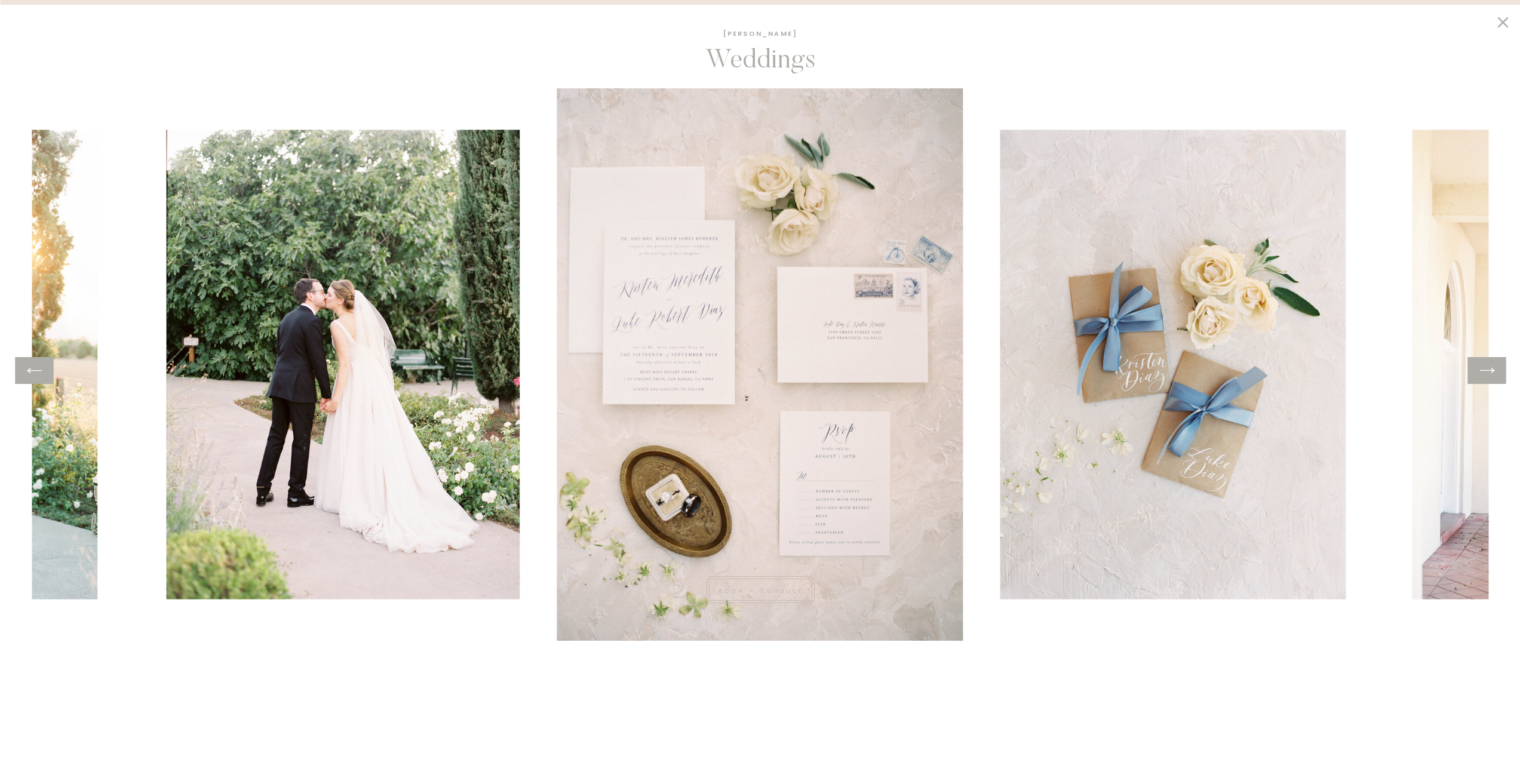
click at [1483, 371] on icon at bounding box center [1487, 370] width 15 height 5
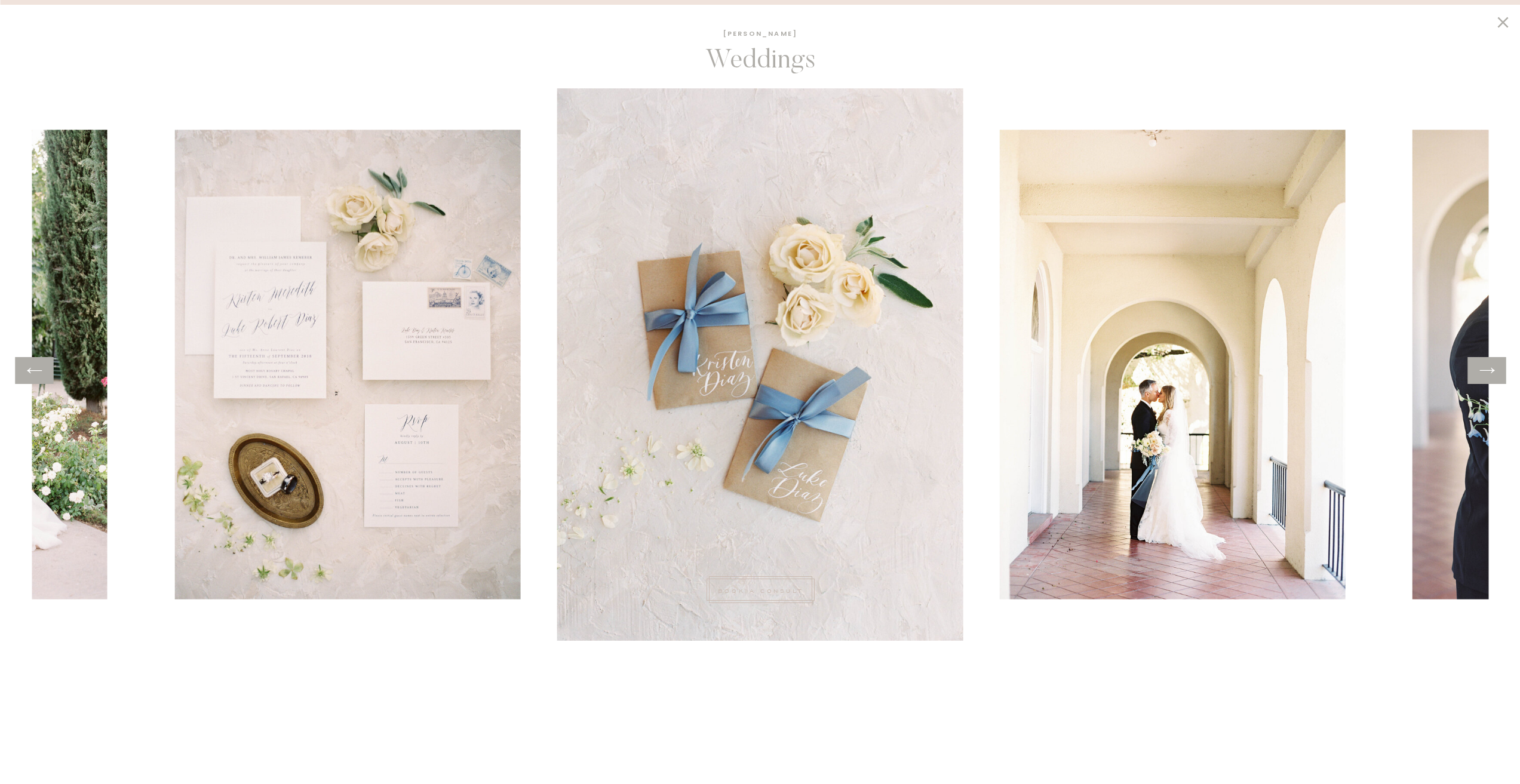
click at [1483, 371] on icon at bounding box center [1487, 370] width 15 height 5
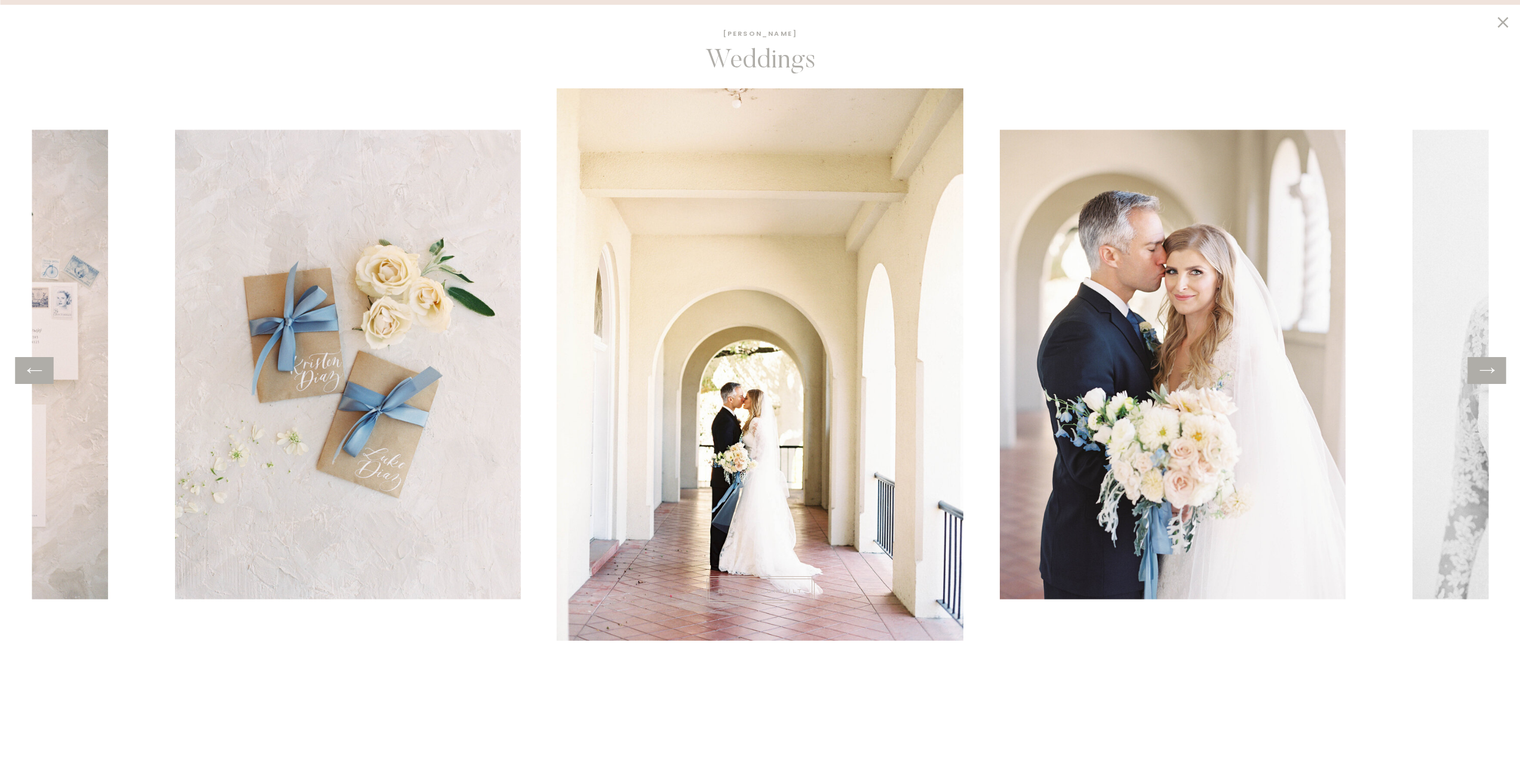
click at [1483, 371] on icon at bounding box center [1487, 370] width 15 height 5
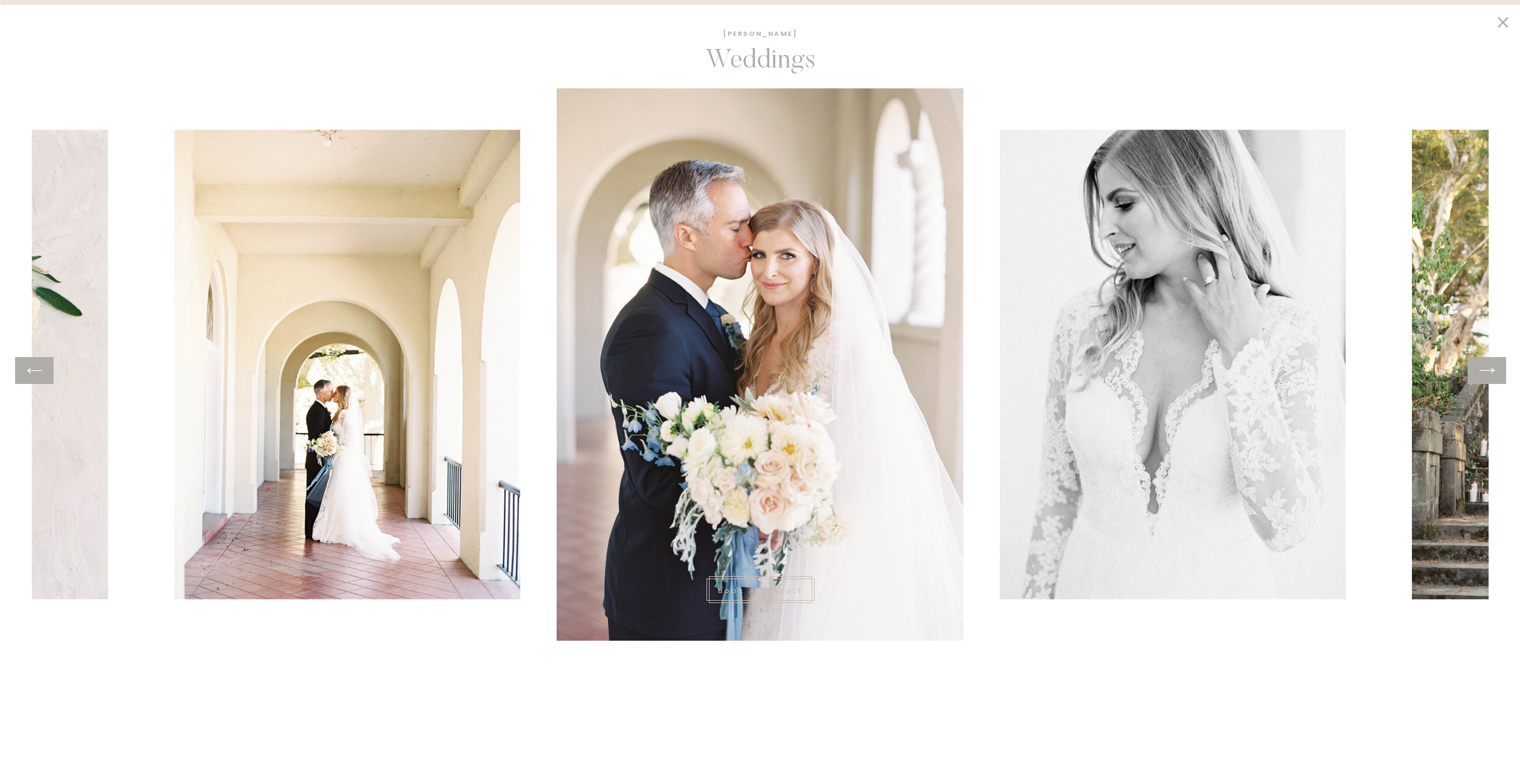
click at [1483, 371] on icon at bounding box center [1487, 370] width 15 height 5
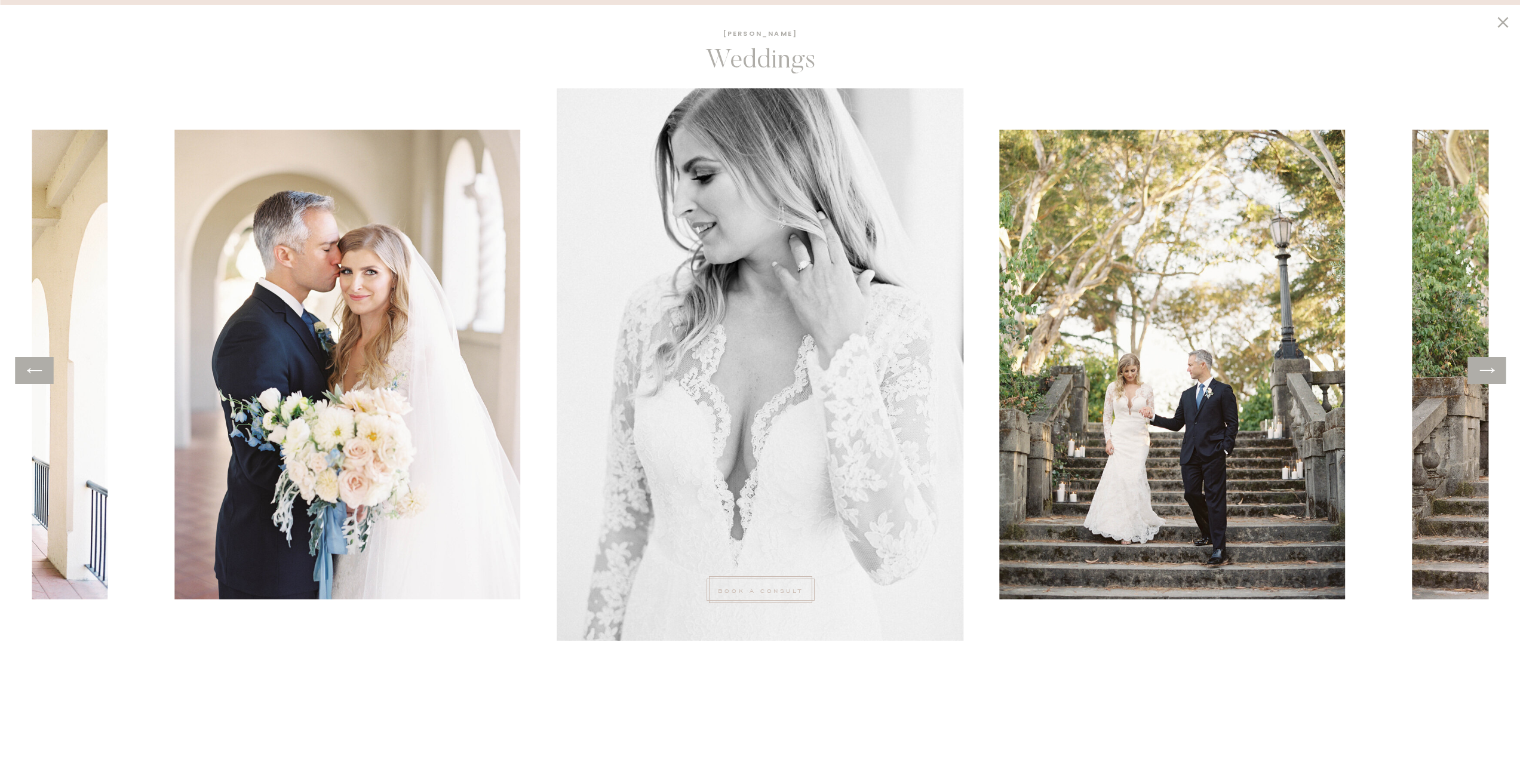
click at [1483, 371] on icon at bounding box center [1487, 370] width 15 height 5
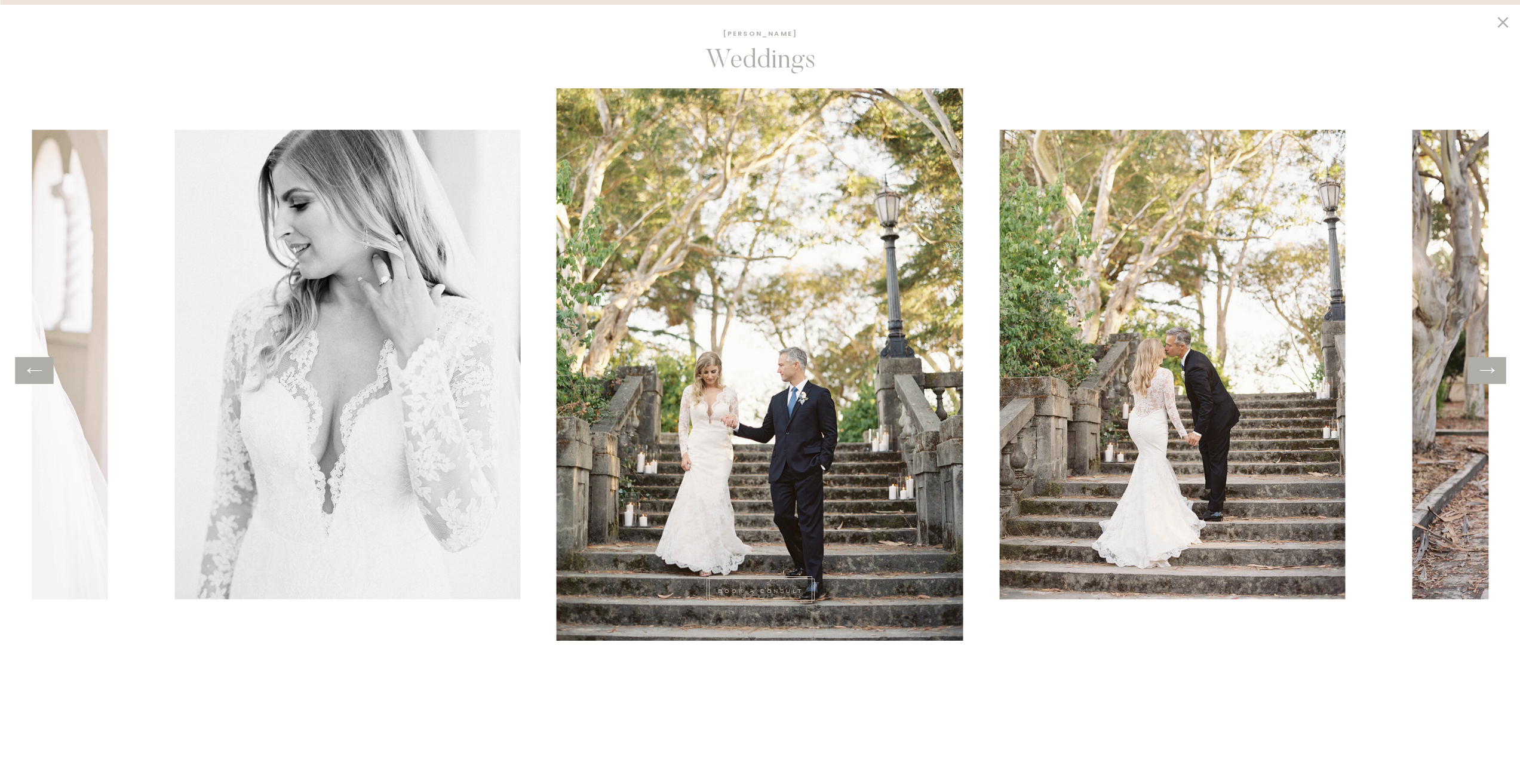
click at [1483, 371] on icon at bounding box center [1487, 370] width 15 height 5
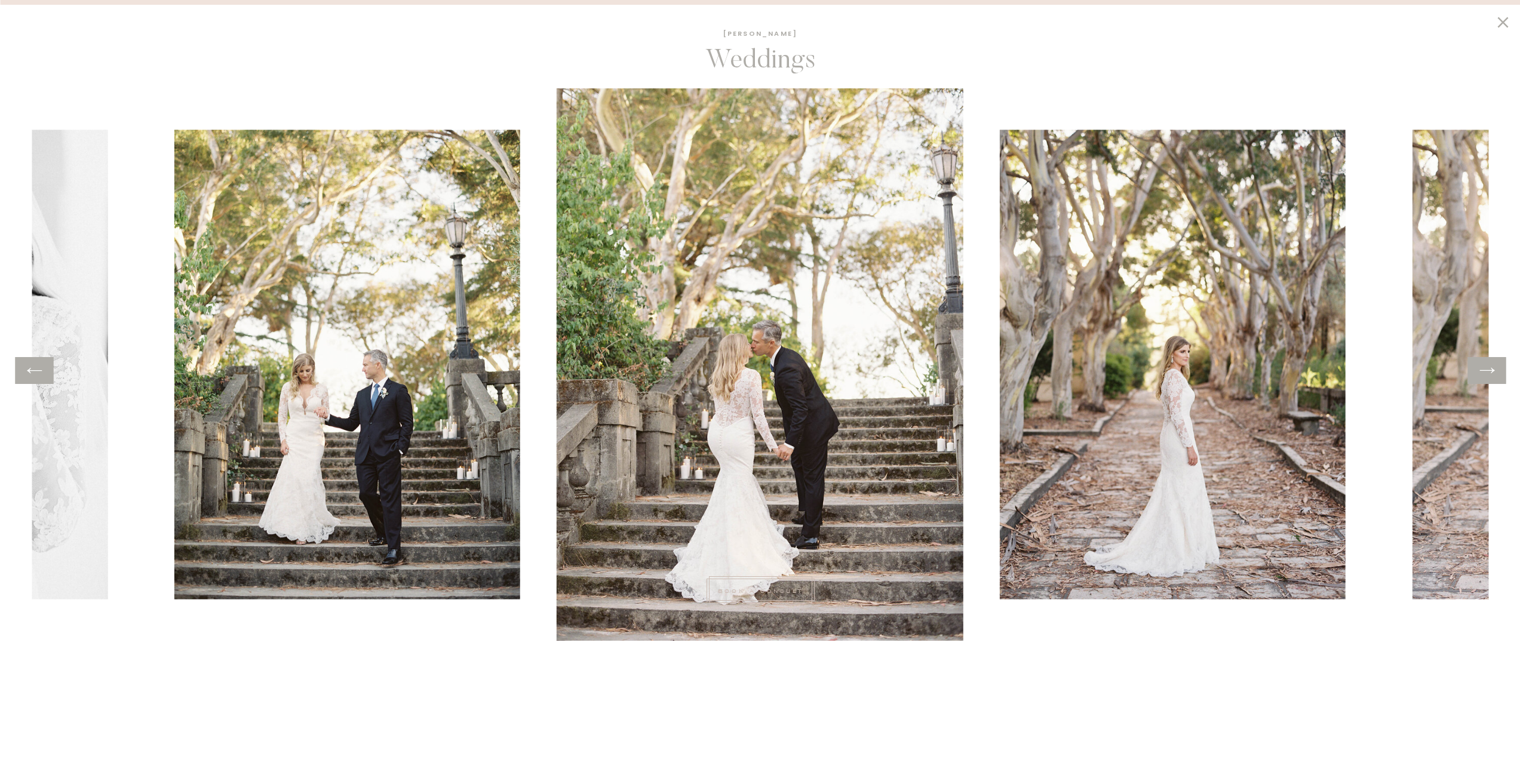
click at [1479, 371] on icon at bounding box center [1487, 371] width 17 height 19
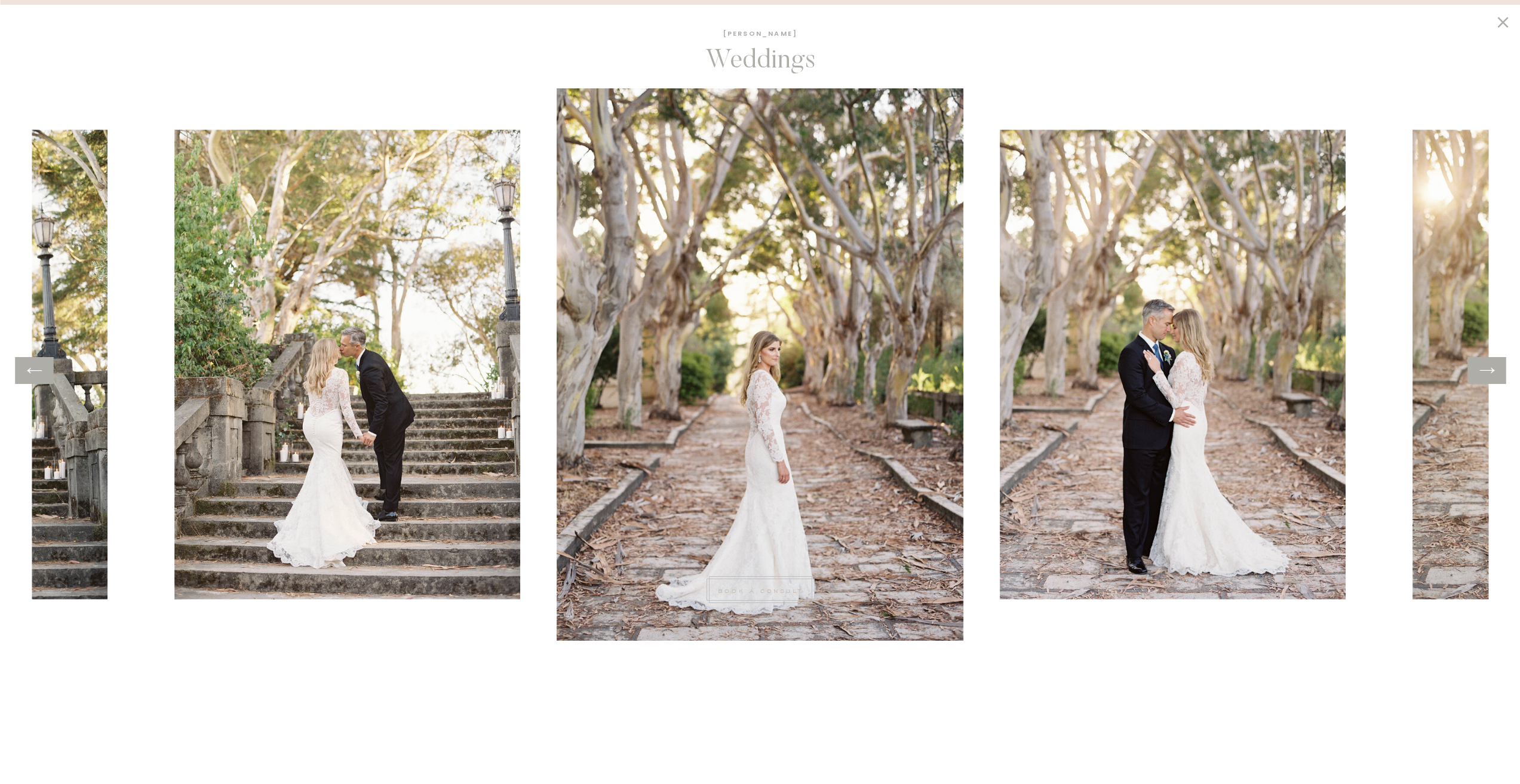
click at [1478, 371] on icon at bounding box center [1487, 371] width 17 height 19
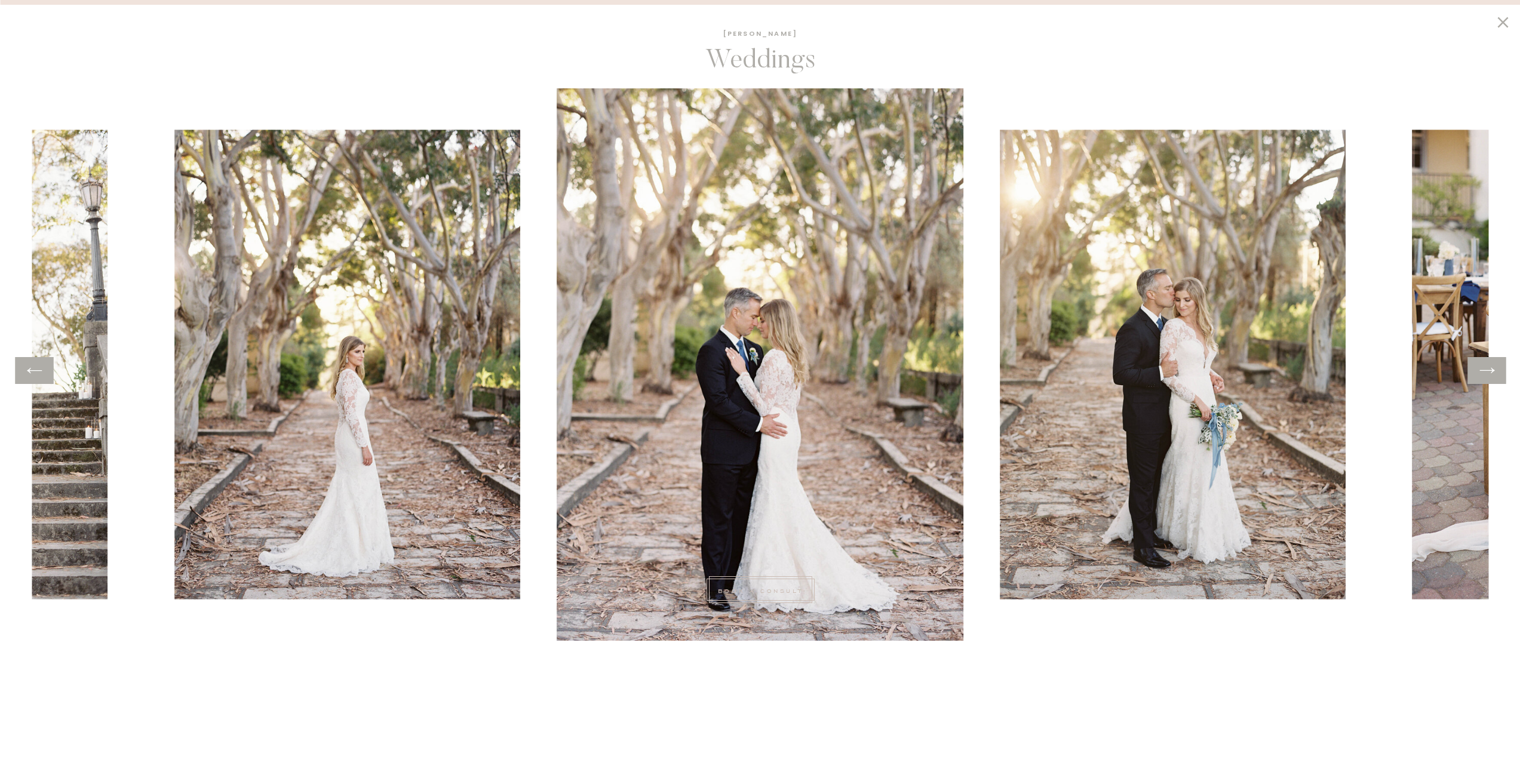
click at [1478, 371] on div at bounding box center [1487, 371] width 39 height 27
click at [1469, 374] on div at bounding box center [1487, 371] width 39 height 27
click at [1480, 374] on icon at bounding box center [1487, 371] width 17 height 19
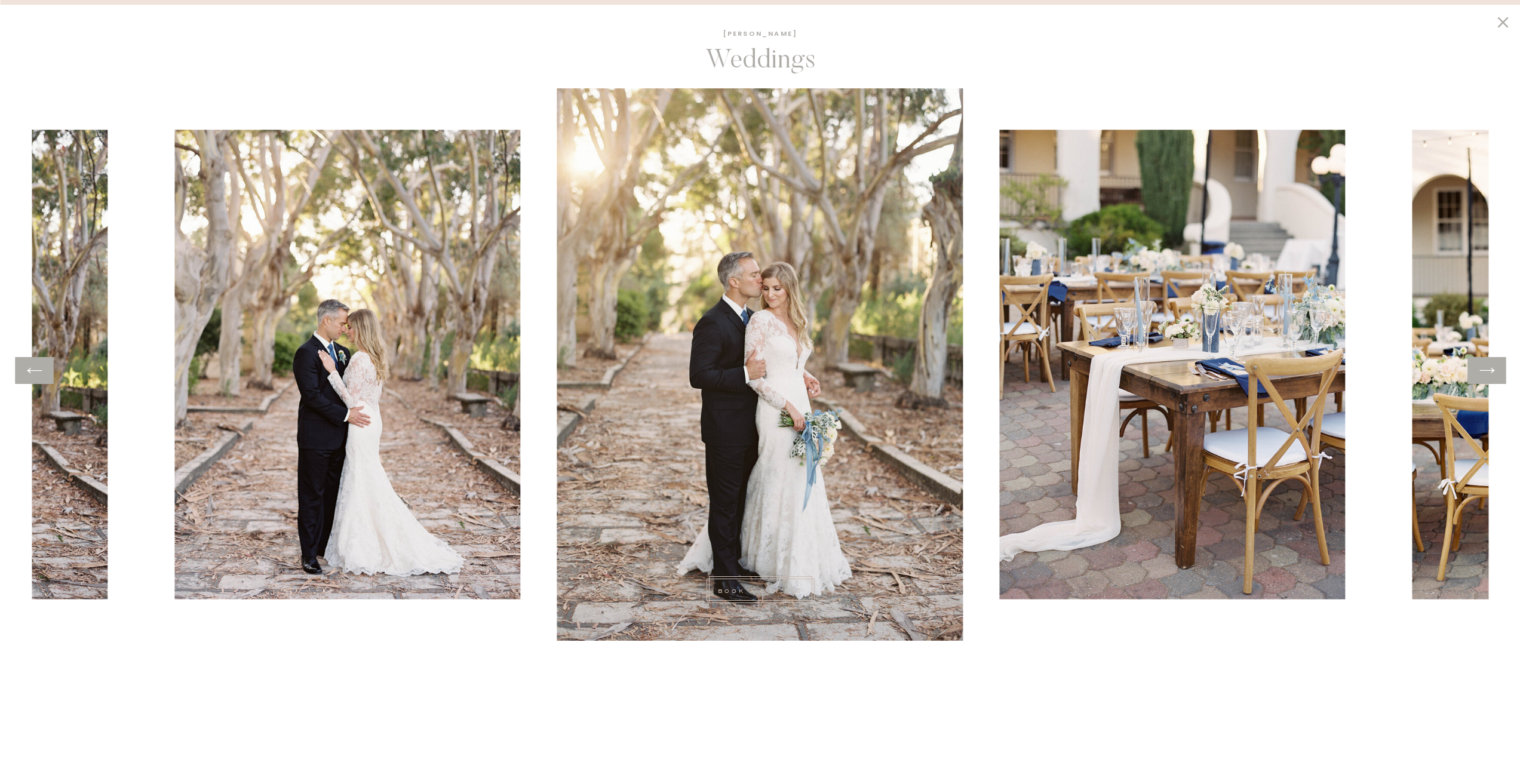
click at [1485, 373] on icon at bounding box center [1487, 371] width 17 height 19
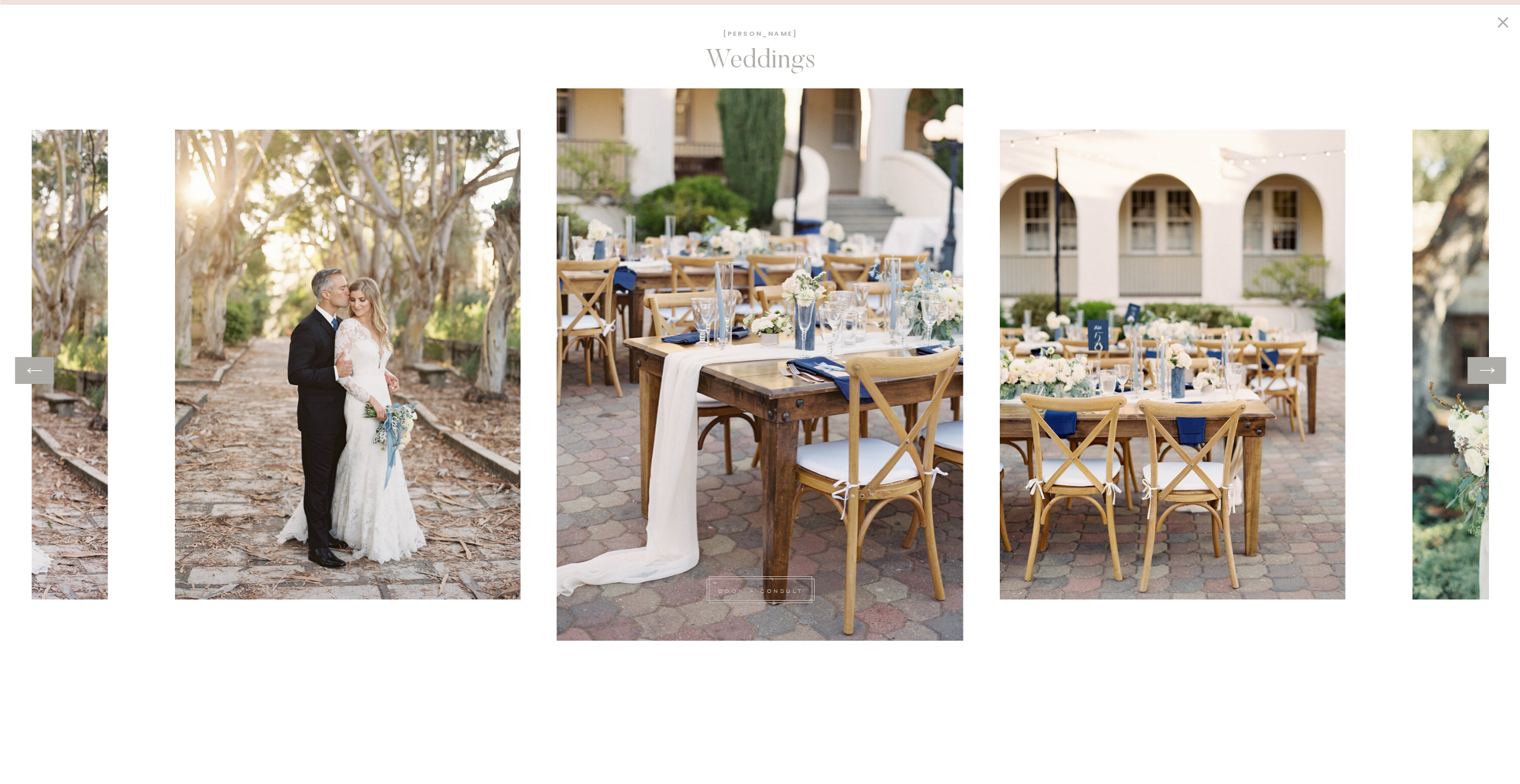
click at [1484, 373] on icon at bounding box center [1487, 371] width 17 height 19
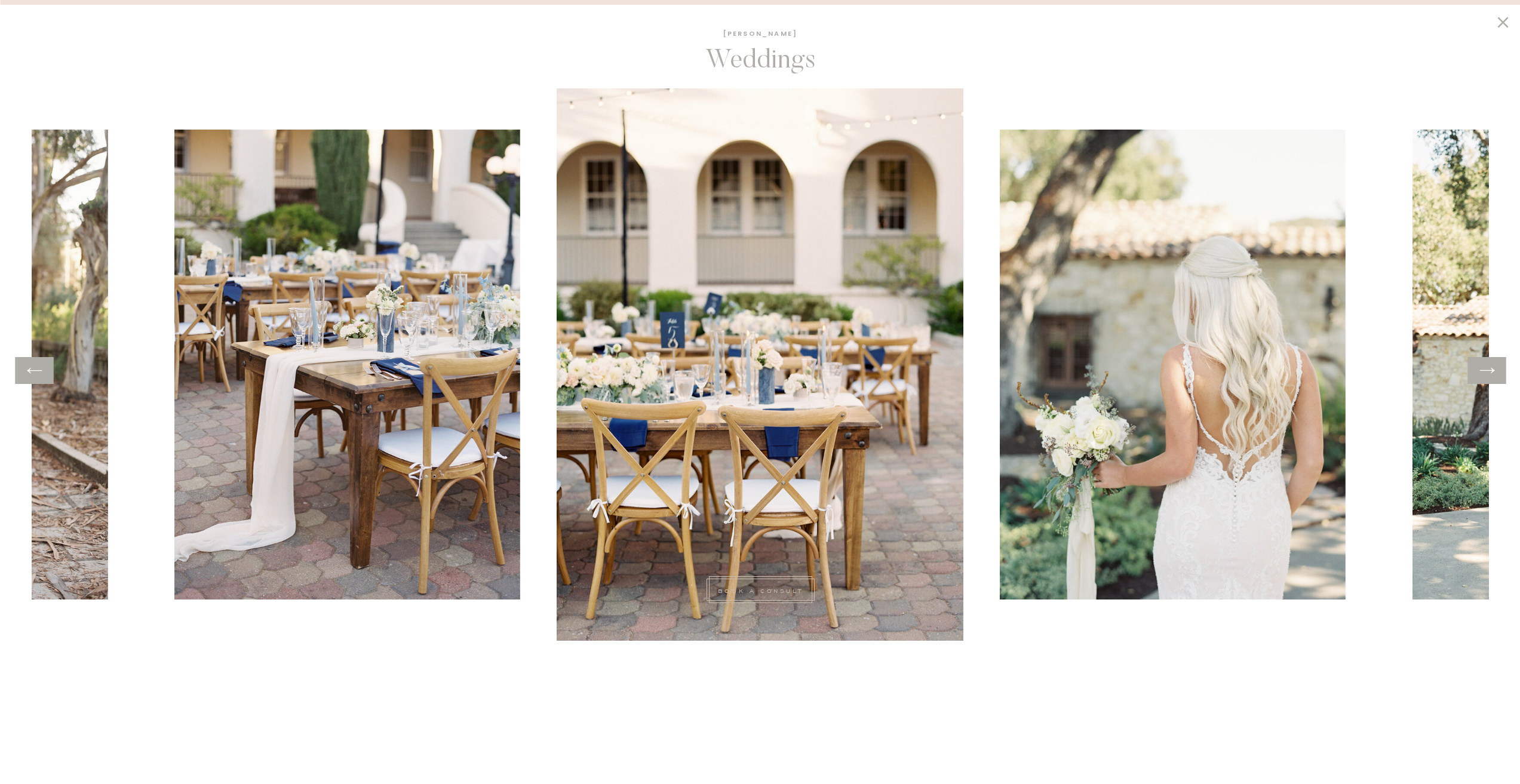
click at [1483, 372] on icon at bounding box center [1487, 371] width 17 height 19
